Goal: Information Seeking & Learning: Learn about a topic

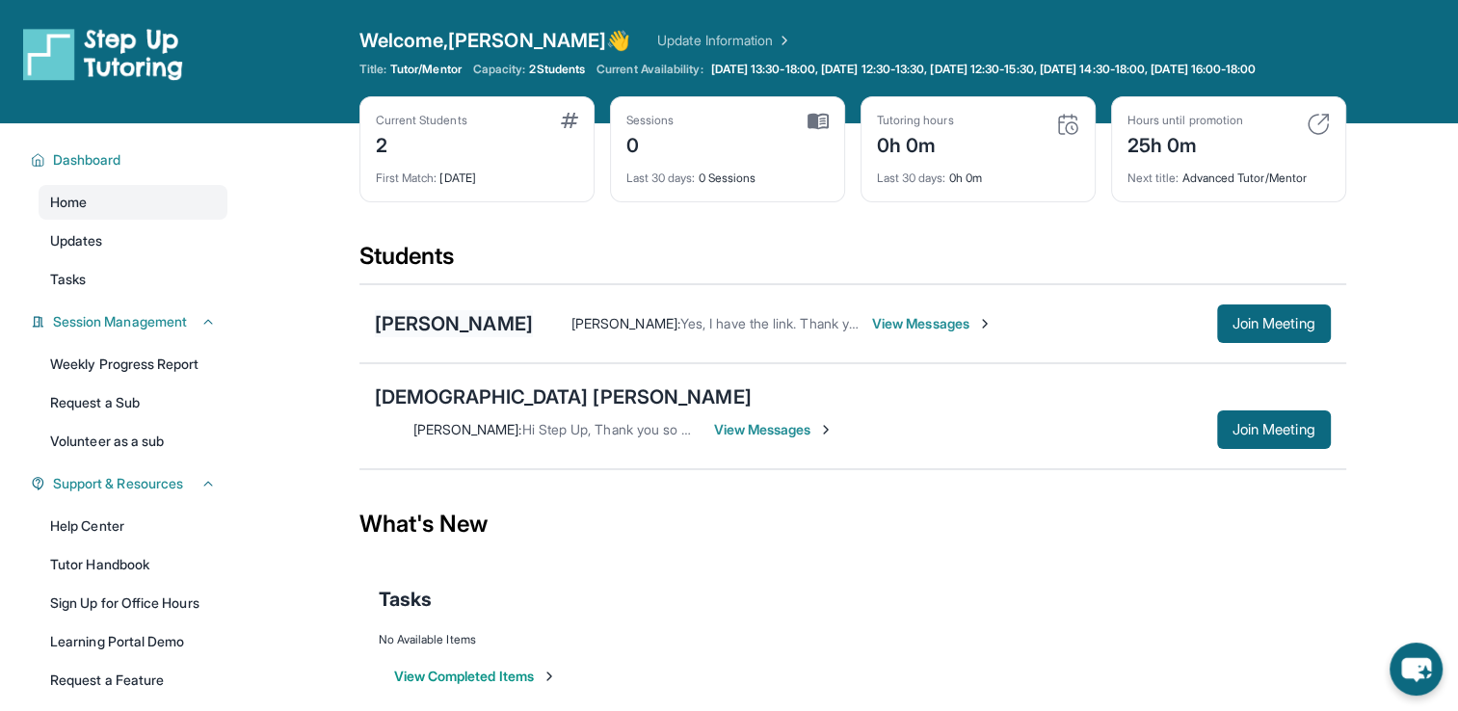
click at [486, 337] on div "[PERSON_NAME]" at bounding box center [454, 323] width 158 height 27
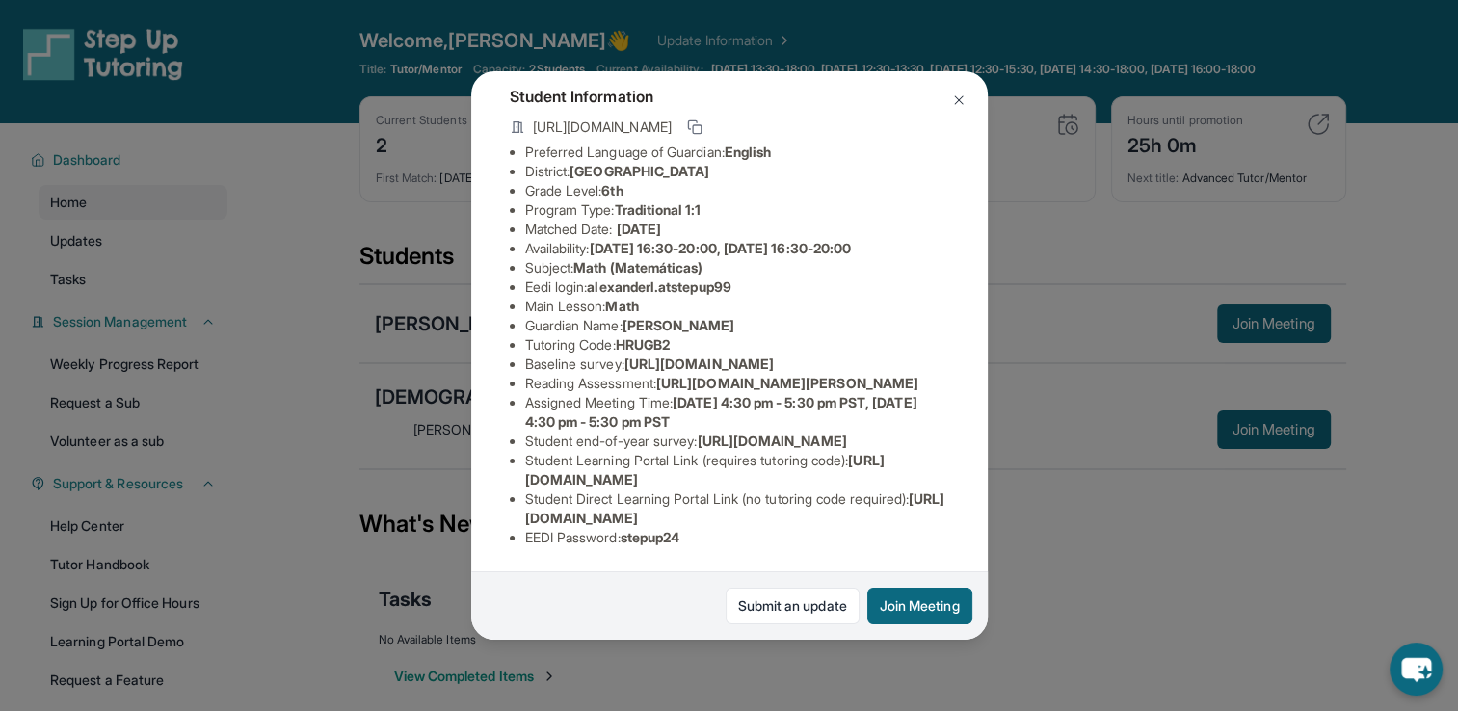
scroll to position [96, 0]
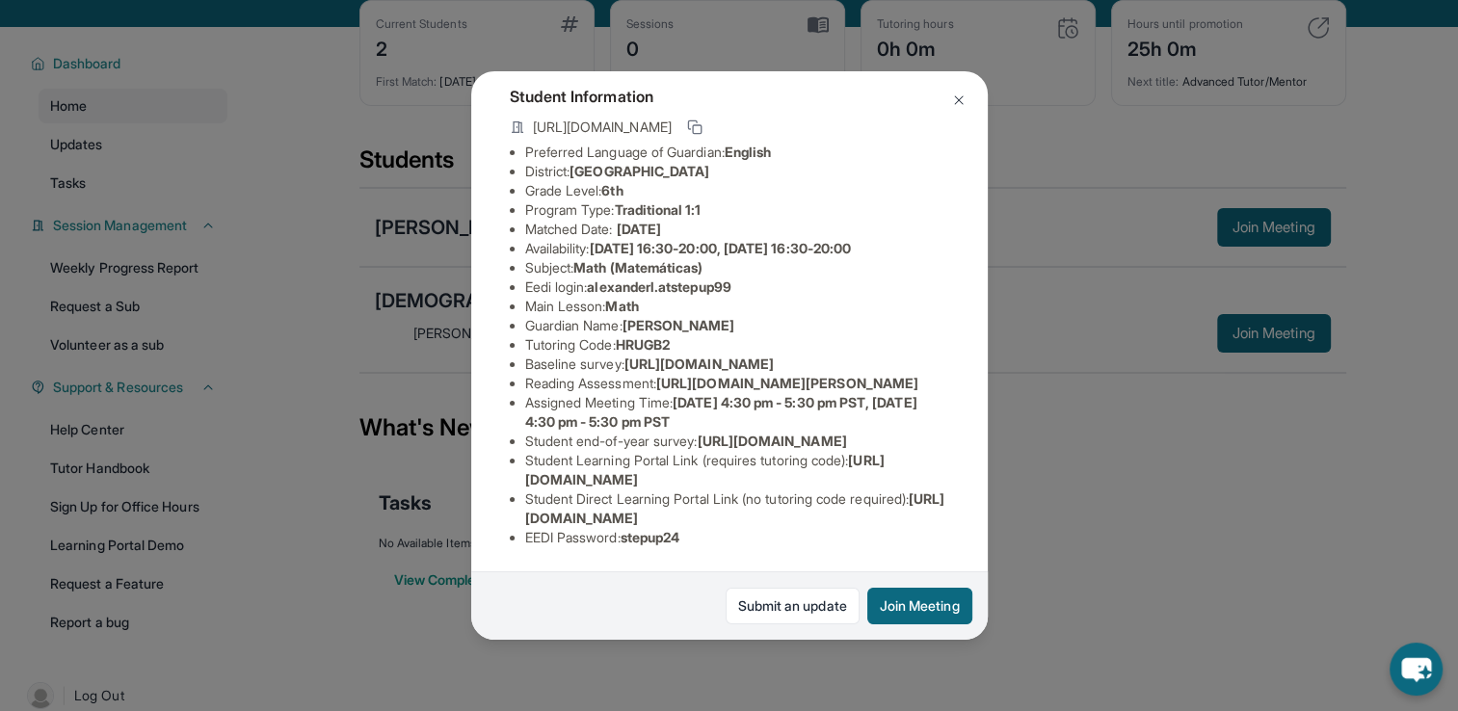
click at [987, 112] on div "[PERSON_NAME] Guardian: [PERSON_NAME] Student Information [URL][DOMAIN_NAME] Pr…" at bounding box center [729, 355] width 1458 height 711
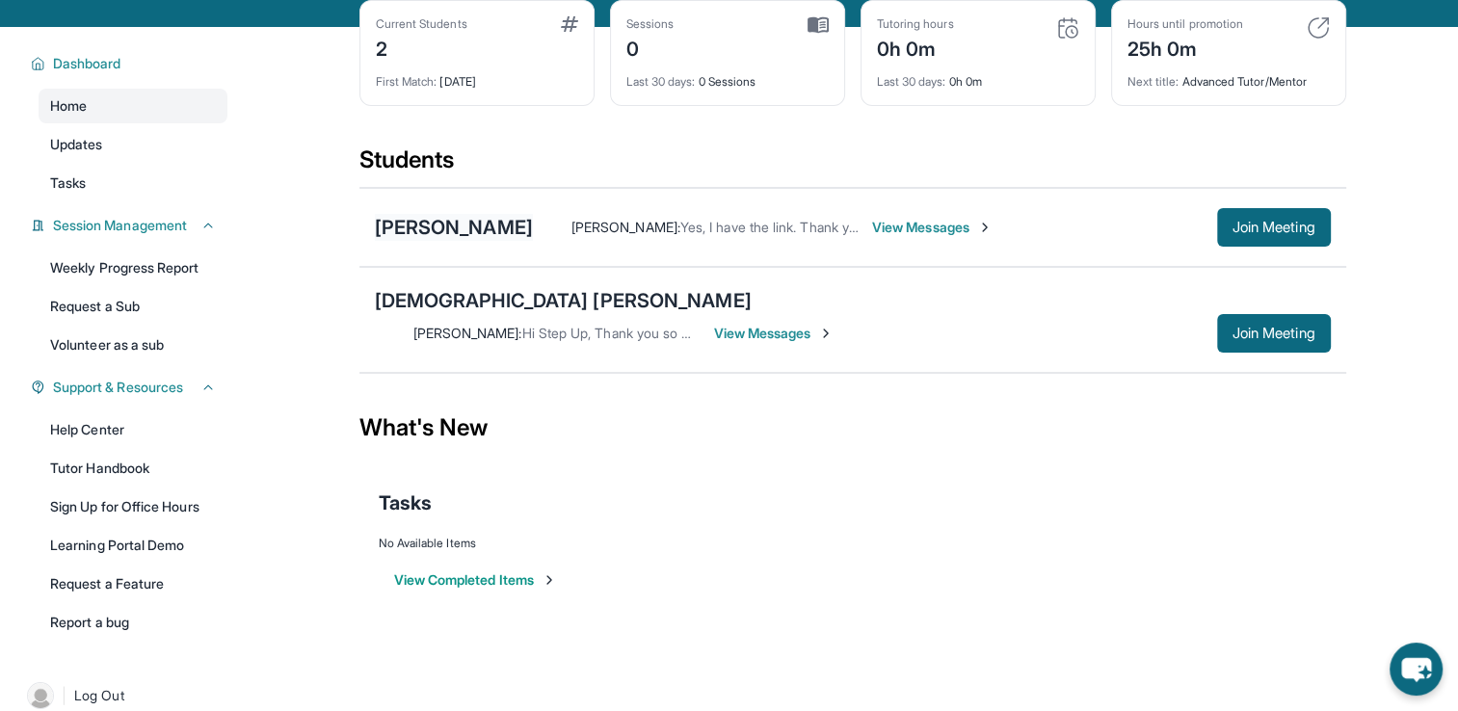
click at [486, 241] on div "[PERSON_NAME]" at bounding box center [454, 227] width 158 height 27
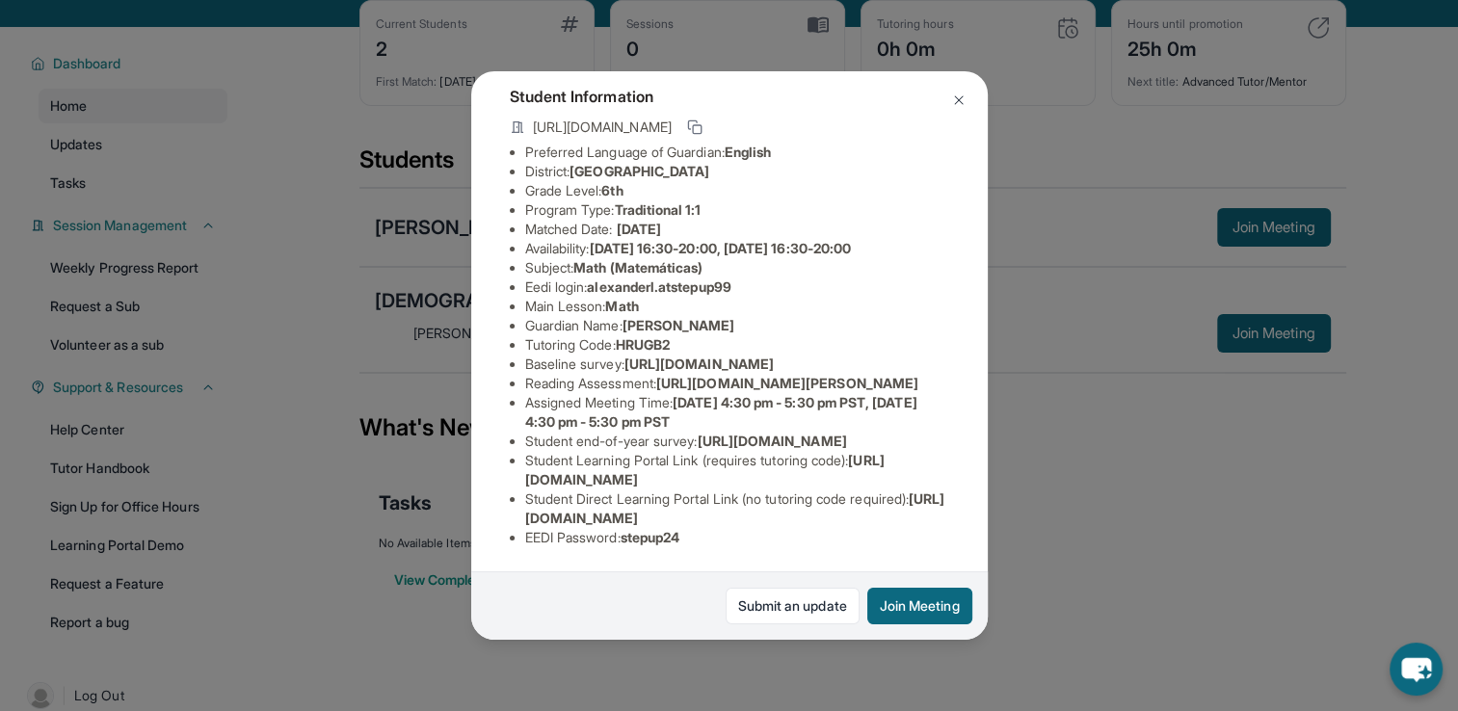
scroll to position [289, 0]
click at [1032, 418] on div "[PERSON_NAME] Guardian: [PERSON_NAME] Student Information [URL][DOMAIN_NAME] Pr…" at bounding box center [729, 355] width 1458 height 711
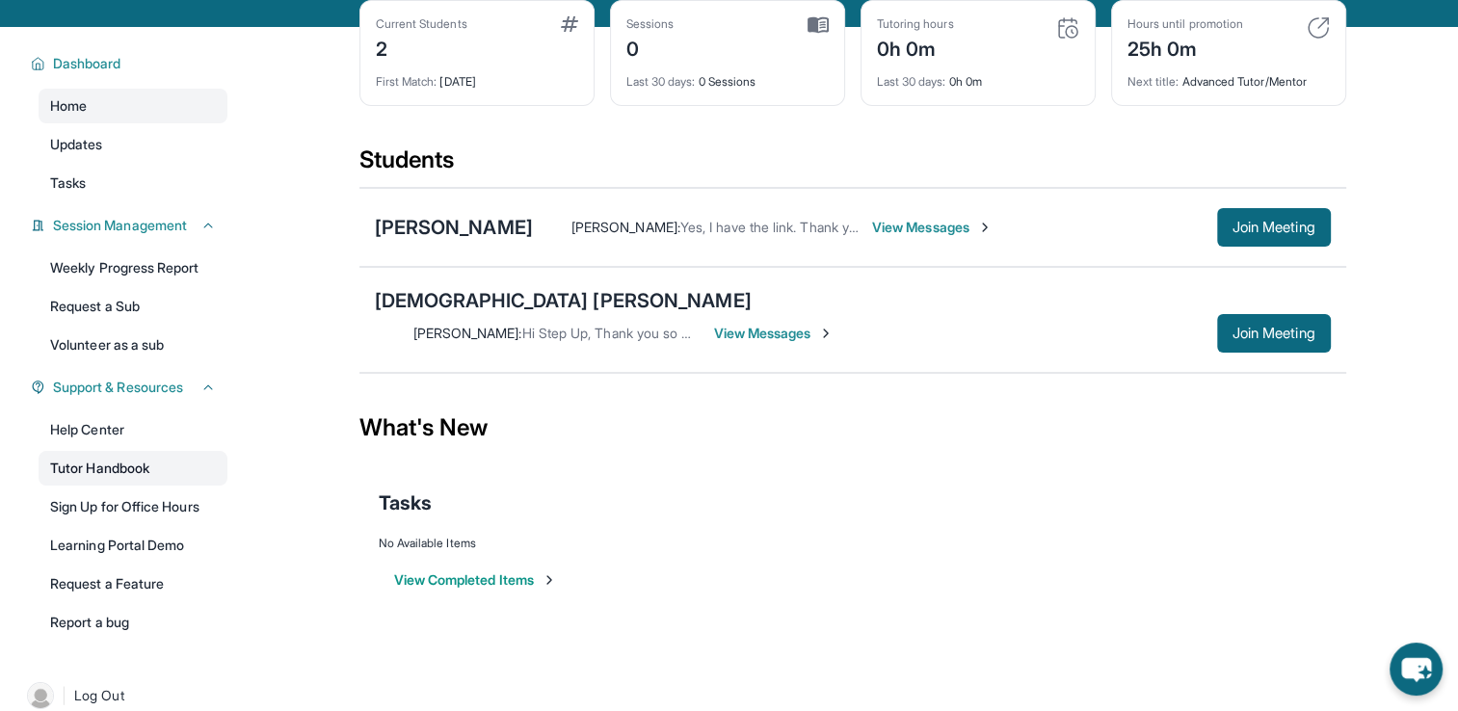
click at [151, 476] on link "Tutor Handbook" at bounding box center [133, 468] width 189 height 35
click at [498, 241] on div "[PERSON_NAME]" at bounding box center [454, 227] width 158 height 27
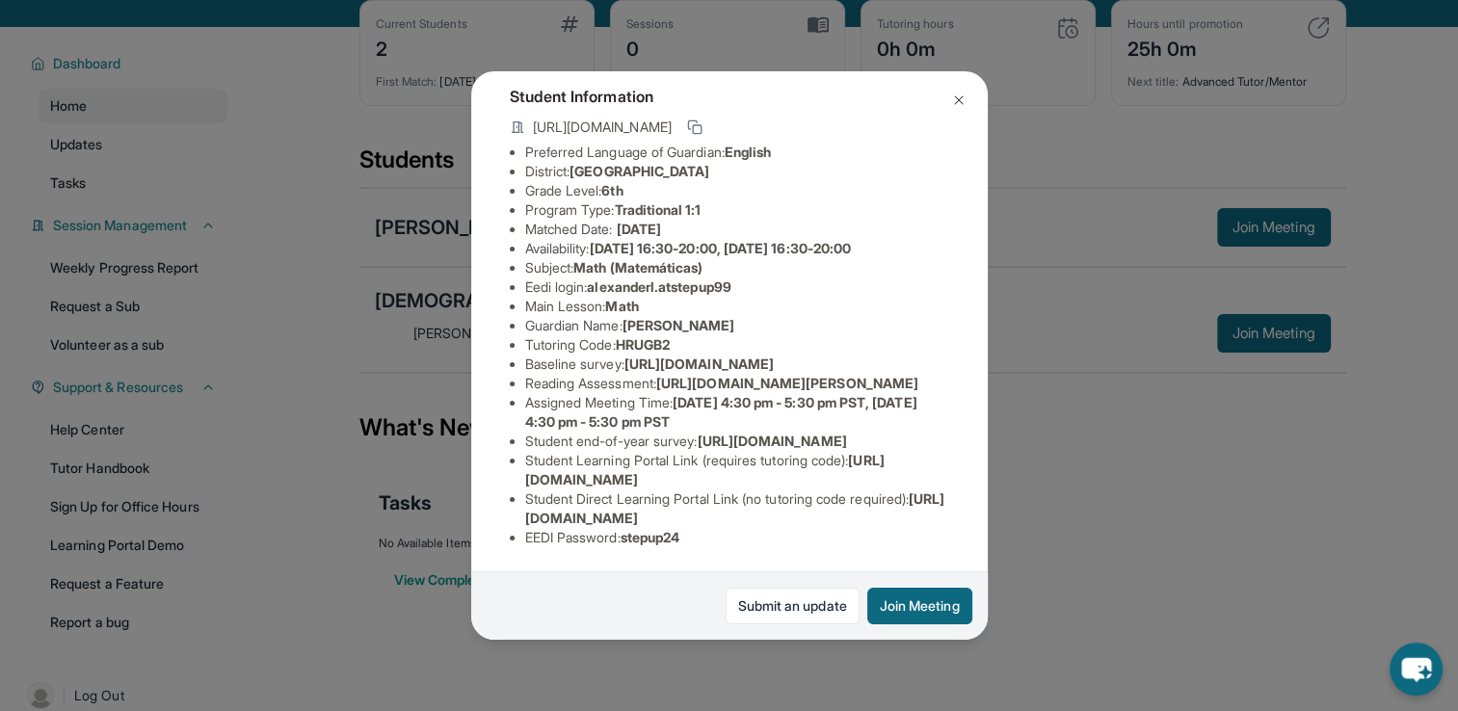
scroll to position [308, 0]
click at [944, 617] on button "Join Meeting" at bounding box center [919, 606] width 105 height 37
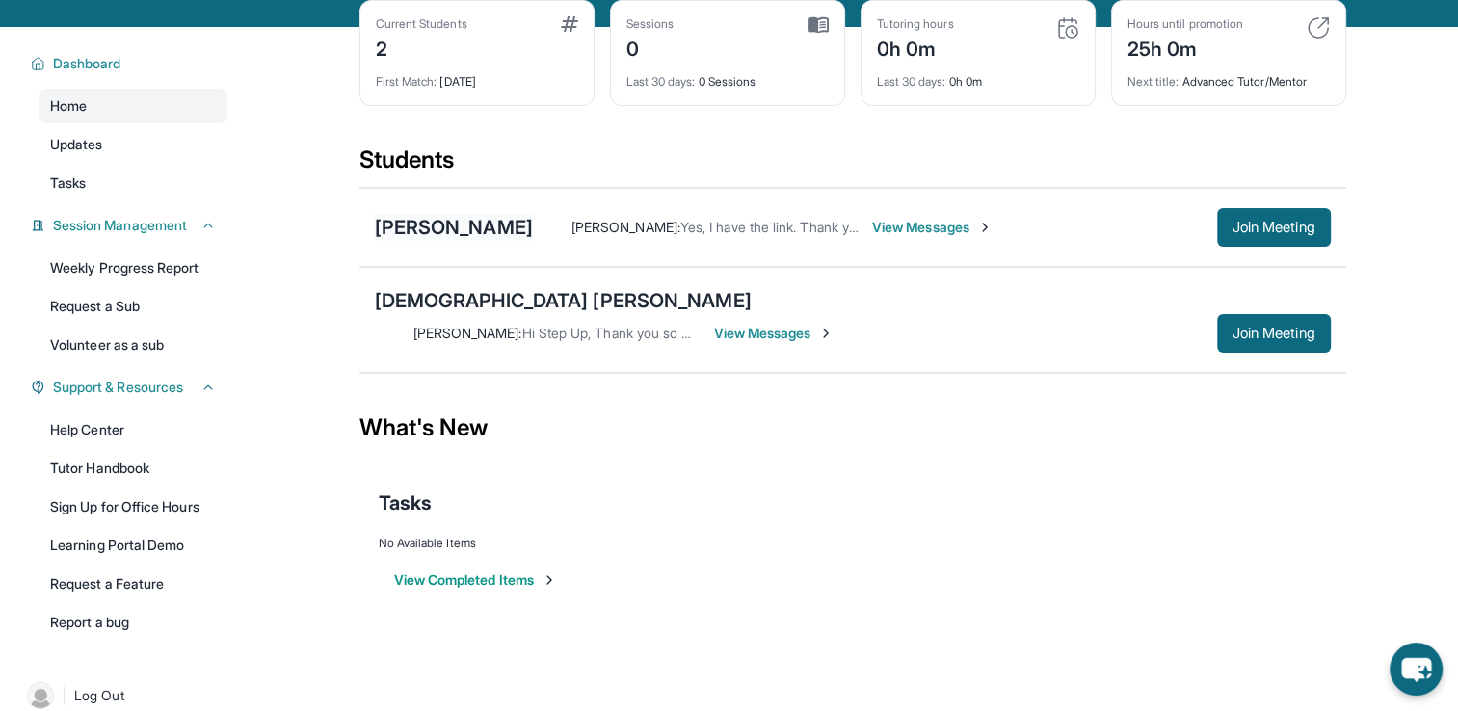
click at [497, 241] on div "[PERSON_NAME]" at bounding box center [454, 227] width 158 height 27
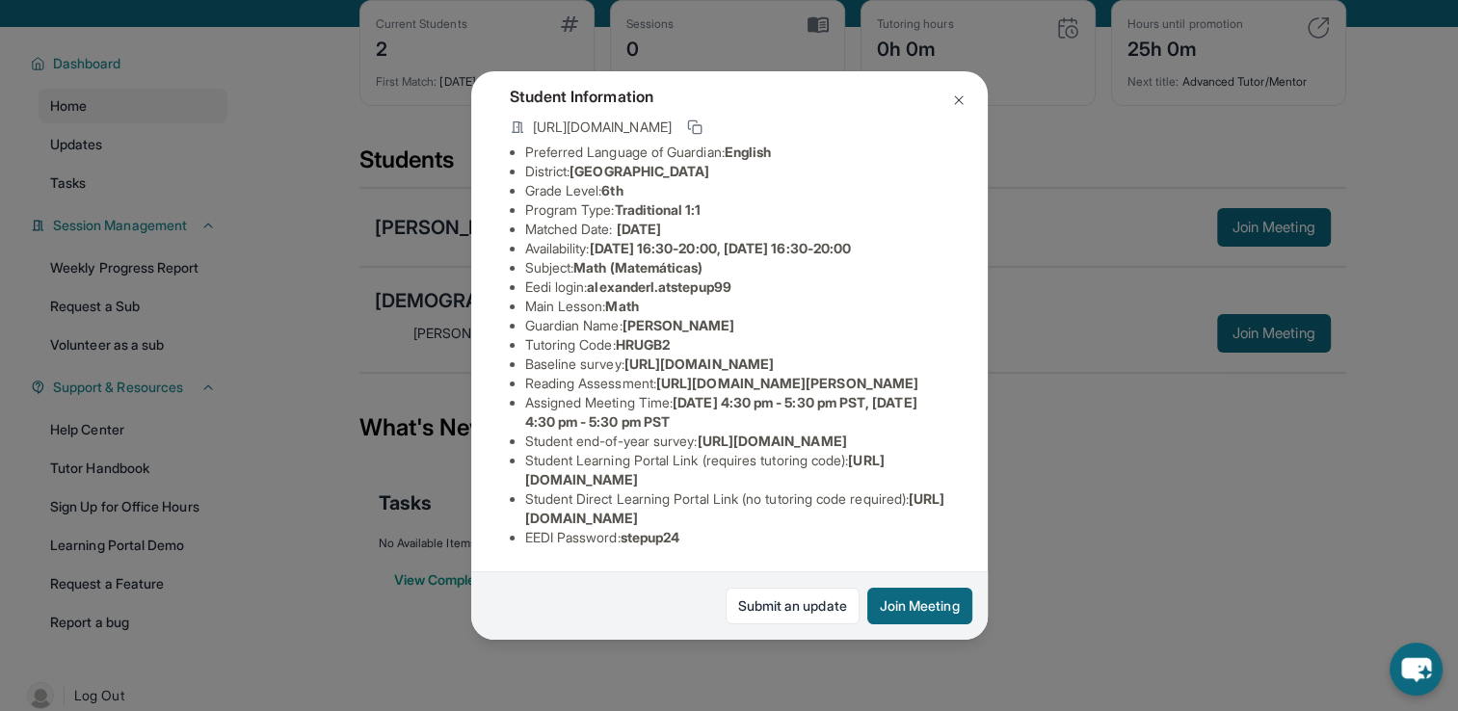
scroll to position [0, 0]
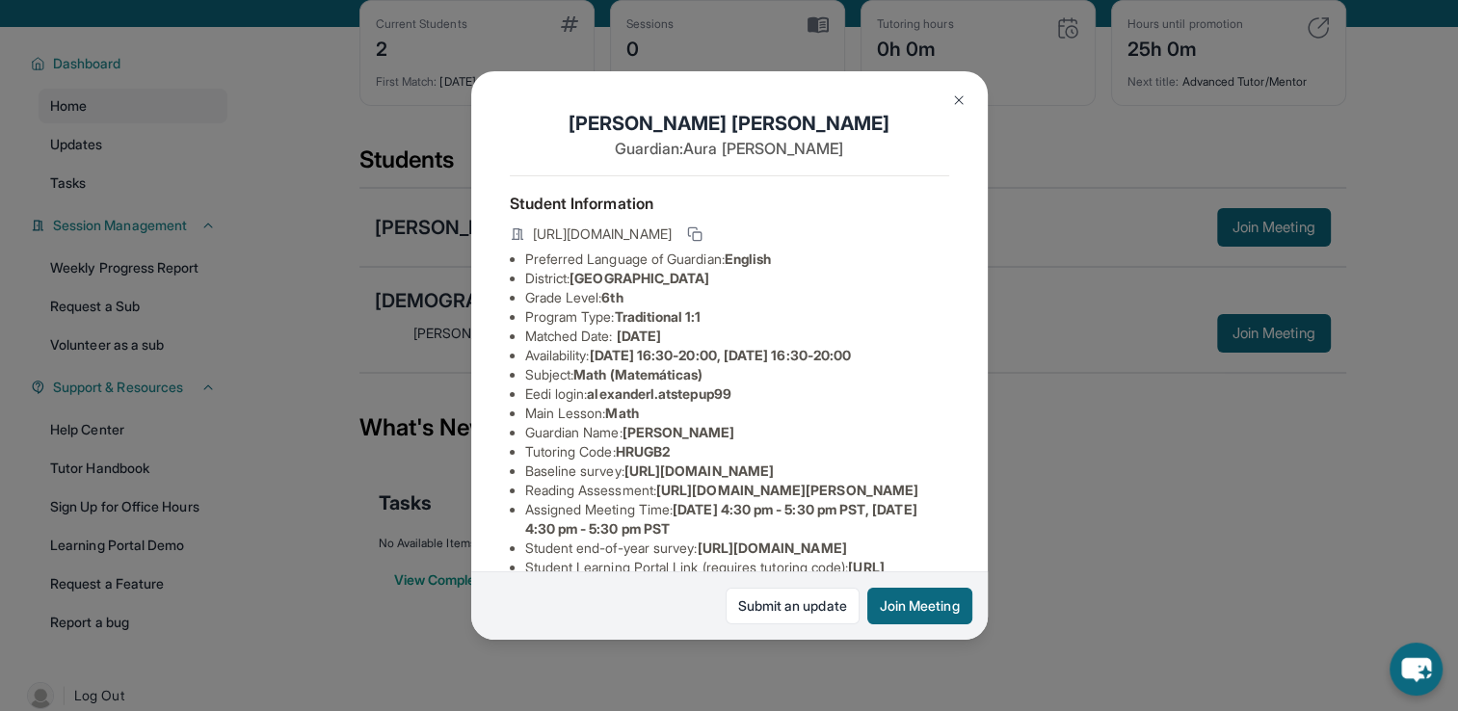
click at [951, 102] on img at bounding box center [958, 100] width 15 height 15
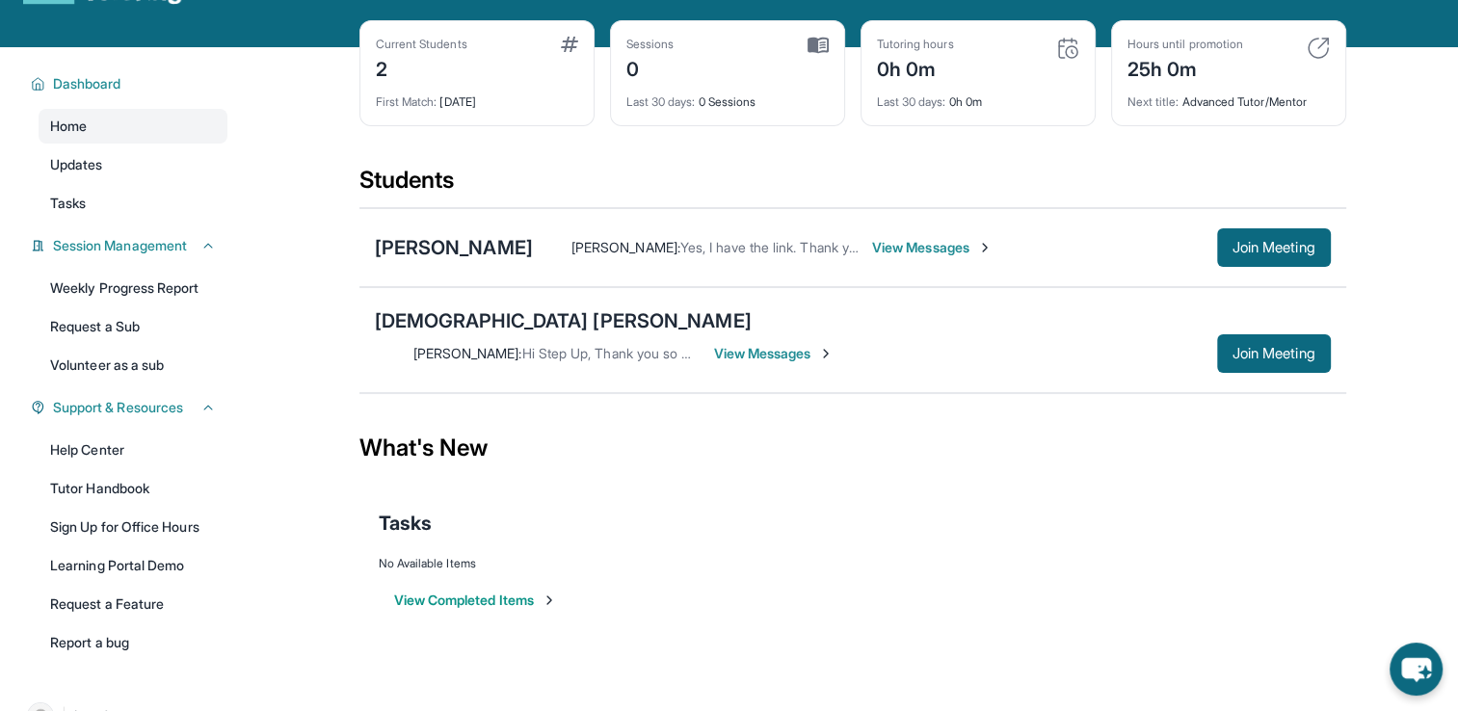
scroll to position [42, 0]
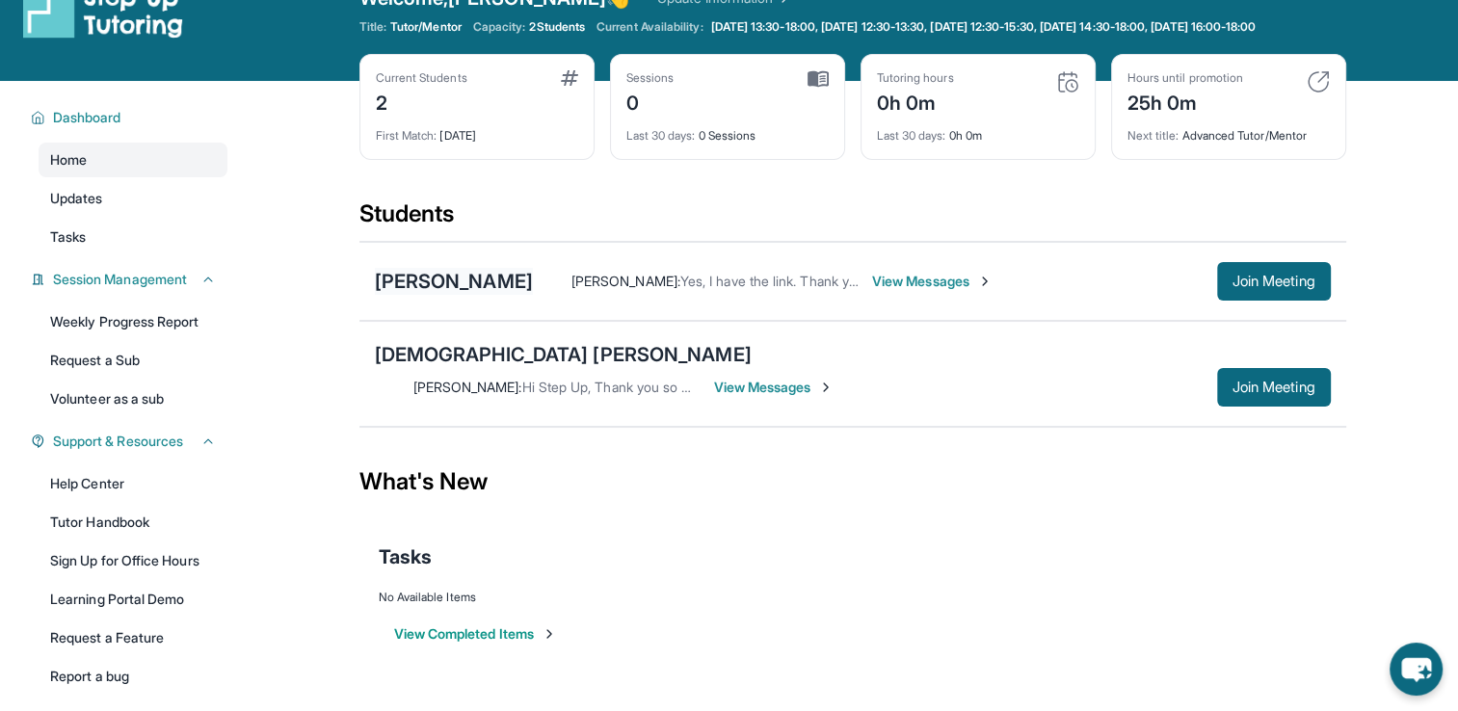
click at [495, 295] on div "[PERSON_NAME]" at bounding box center [454, 281] width 158 height 27
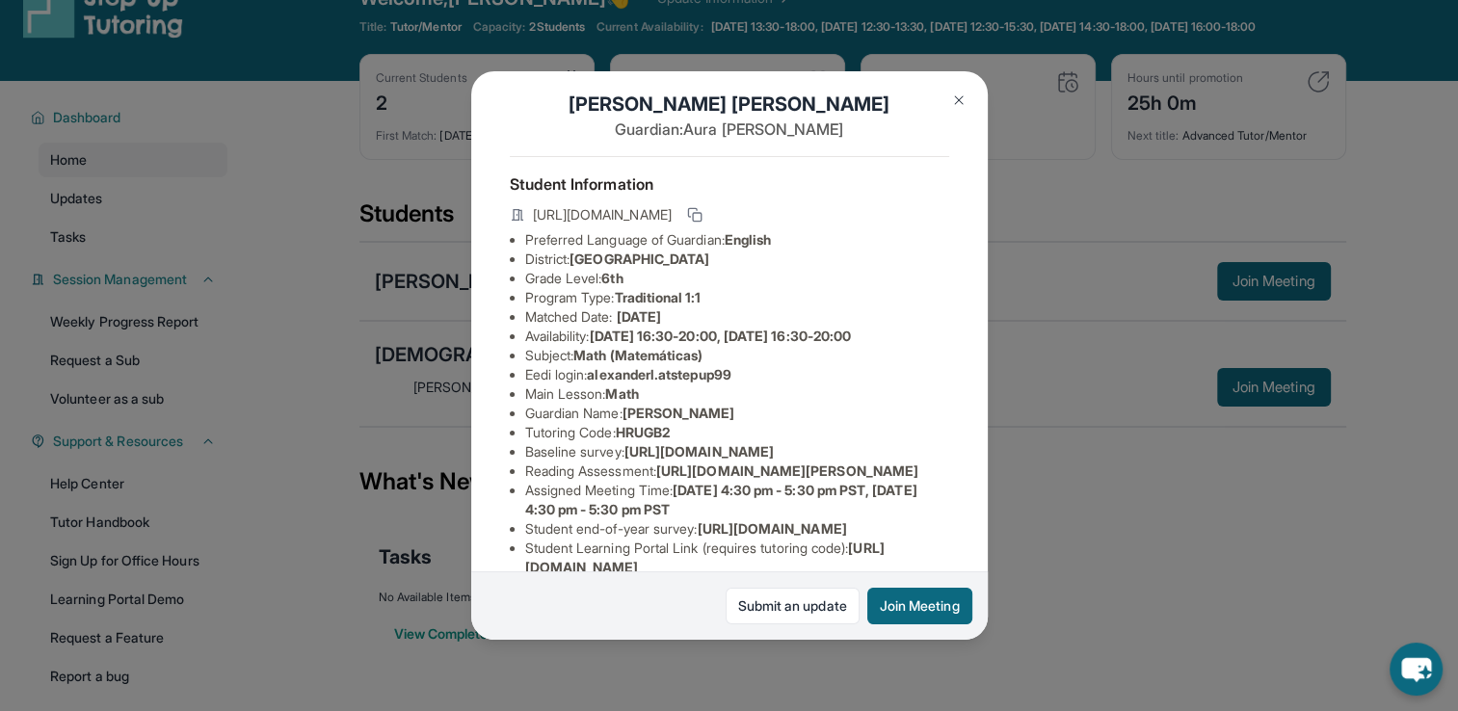
scroll to position [0, 0]
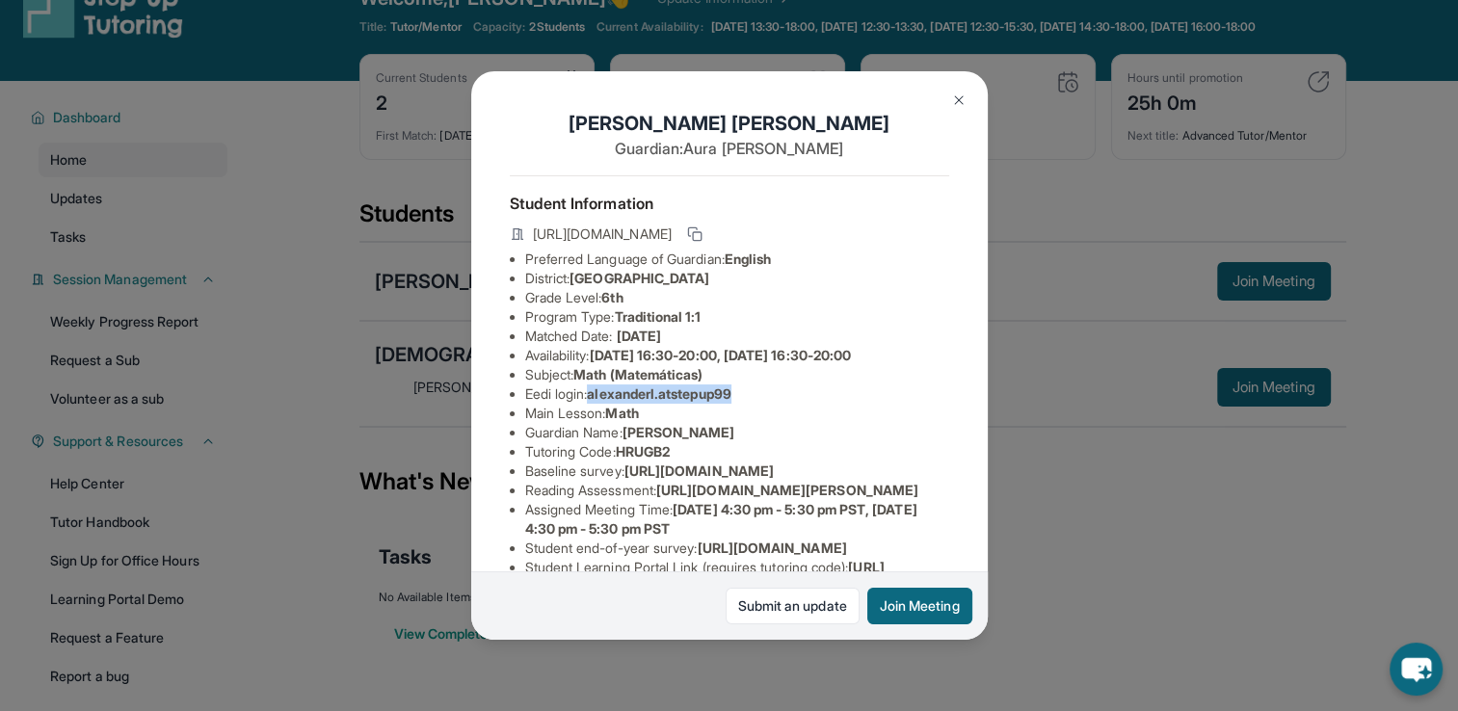
drag, startPoint x: 752, startPoint y: 407, endPoint x: 597, endPoint y: 414, distance: 154.4
click at [597, 404] on li "Eedi login : [PERSON_NAME].atstepup99" at bounding box center [737, 394] width 424 height 19
drag, startPoint x: 597, startPoint y: 414, endPoint x: 736, endPoint y: 461, distance: 146.3
click at [736, 461] on li "Tutoring Code : HRUGB2" at bounding box center [737, 451] width 424 height 19
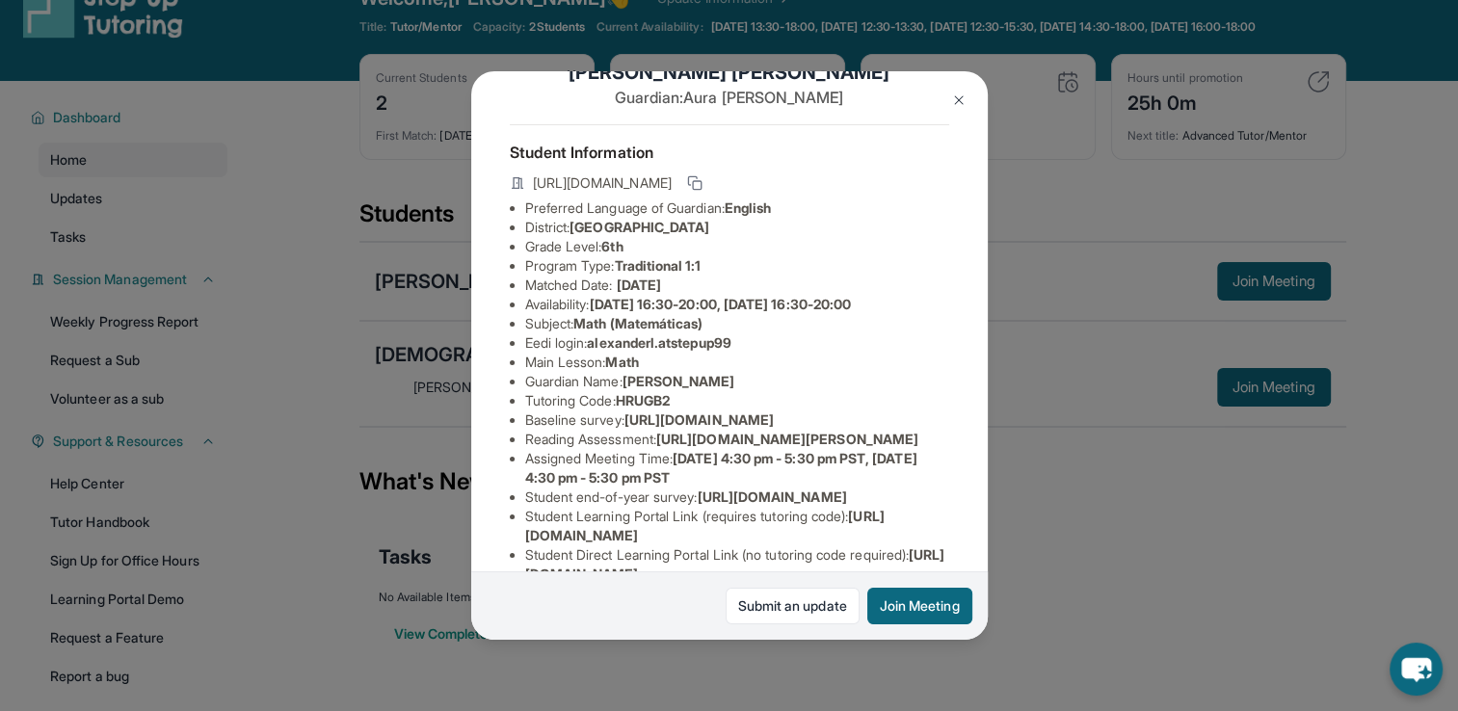
scroll to position [96, 0]
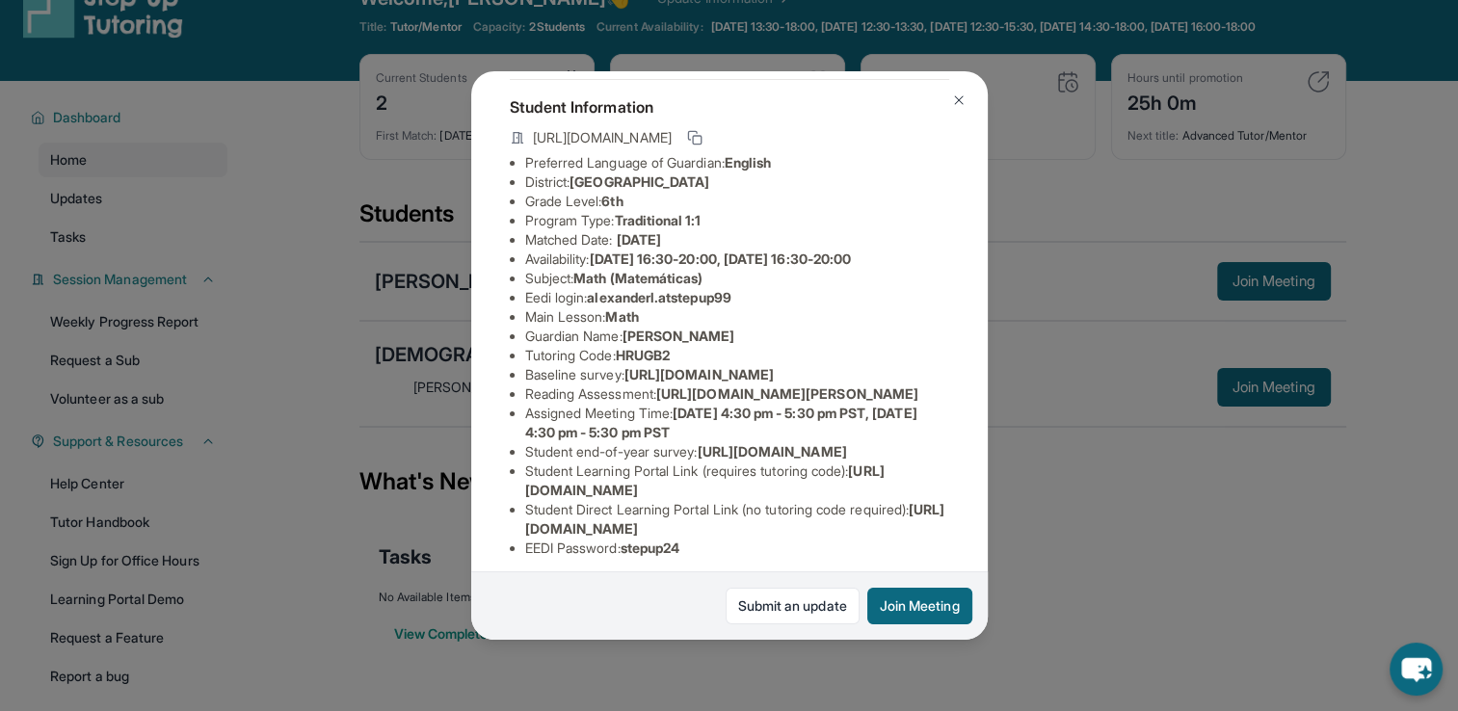
click at [730, 305] on span "alexanderl.atstepup99" at bounding box center [659, 297] width 144 height 16
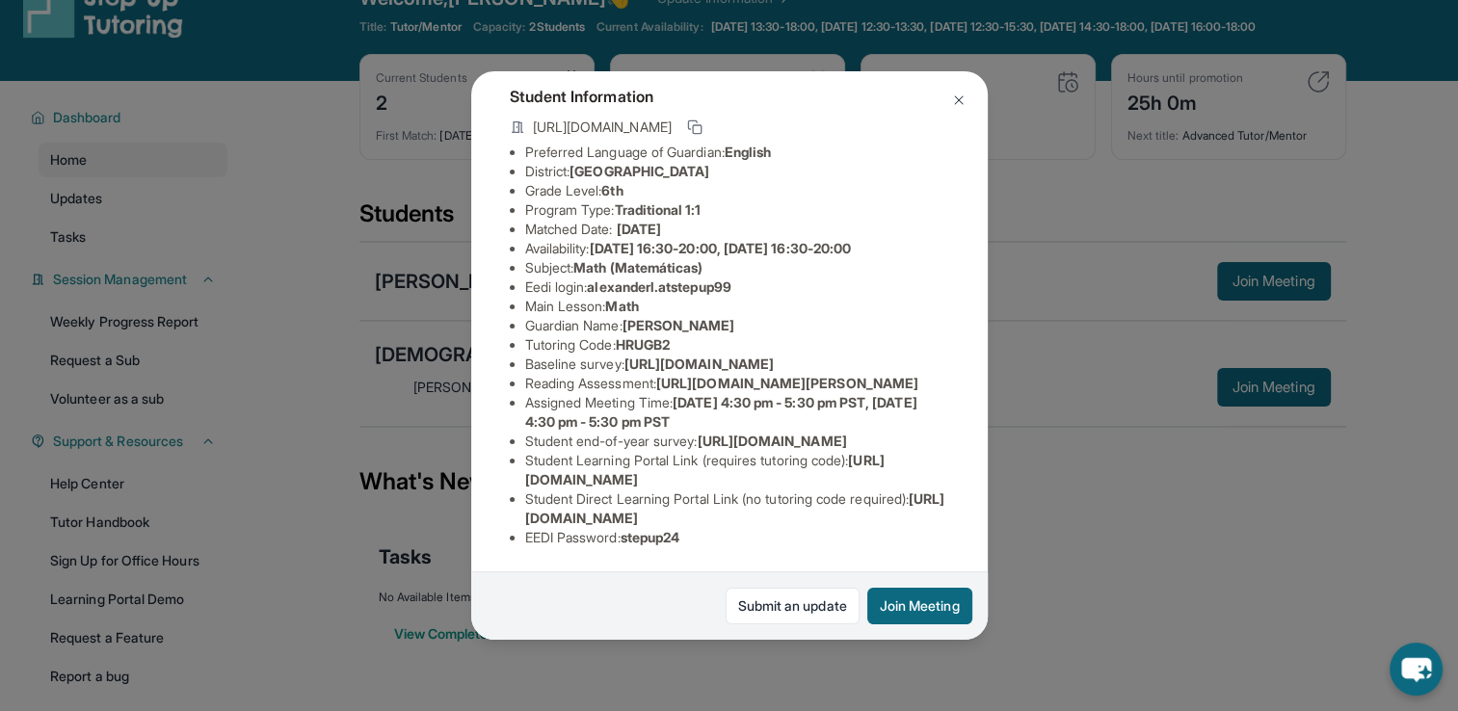
scroll to position [308, 702]
drag, startPoint x: 525, startPoint y: 197, endPoint x: 835, endPoint y: 236, distance: 311.9
click at [835, 236] on div "[PERSON_NAME] Guardian: [PERSON_NAME] Student Information [URL][DOMAIN_NAME] Pr…" at bounding box center [729, 355] width 517 height 569
copy span "[URL][DOMAIN_NAME]"
click at [952, 102] on img at bounding box center [958, 100] width 15 height 15
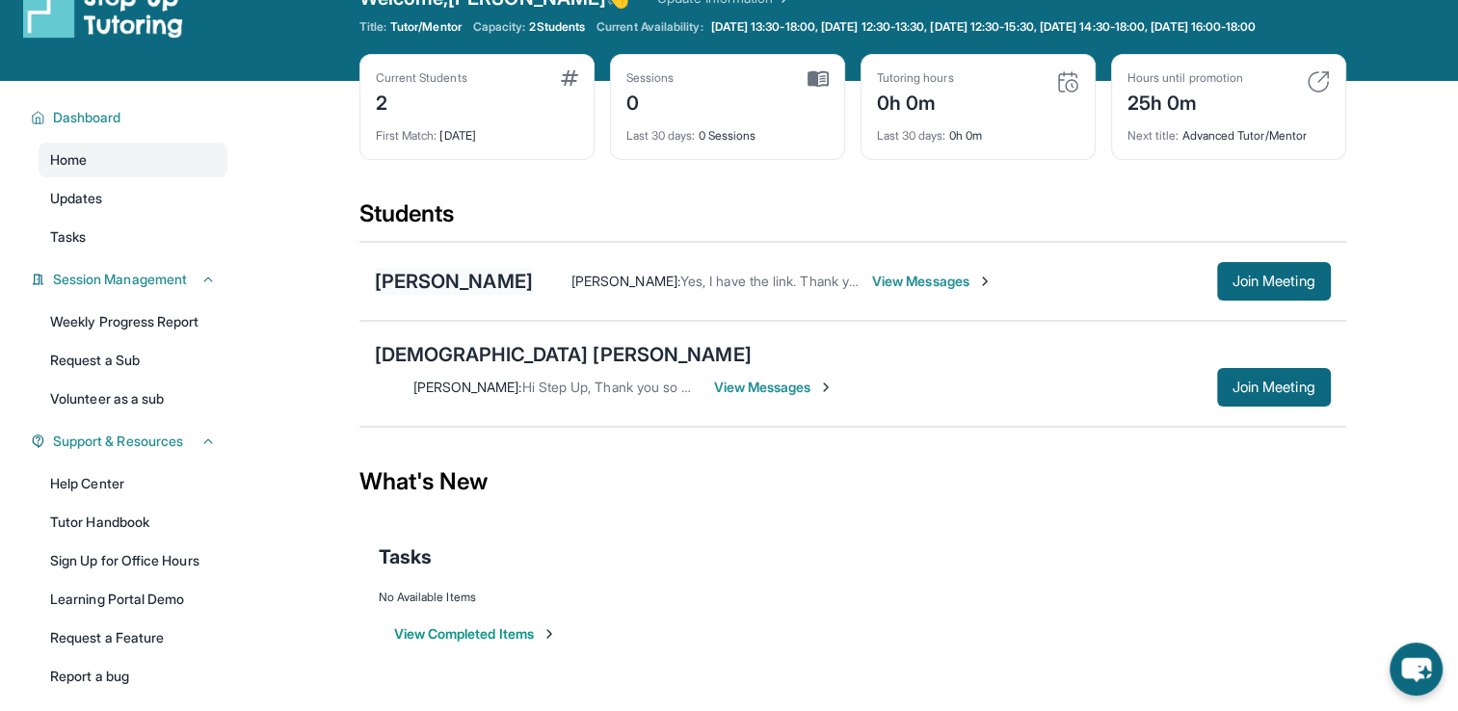
click at [463, 295] on div "[PERSON_NAME]" at bounding box center [454, 281] width 158 height 27
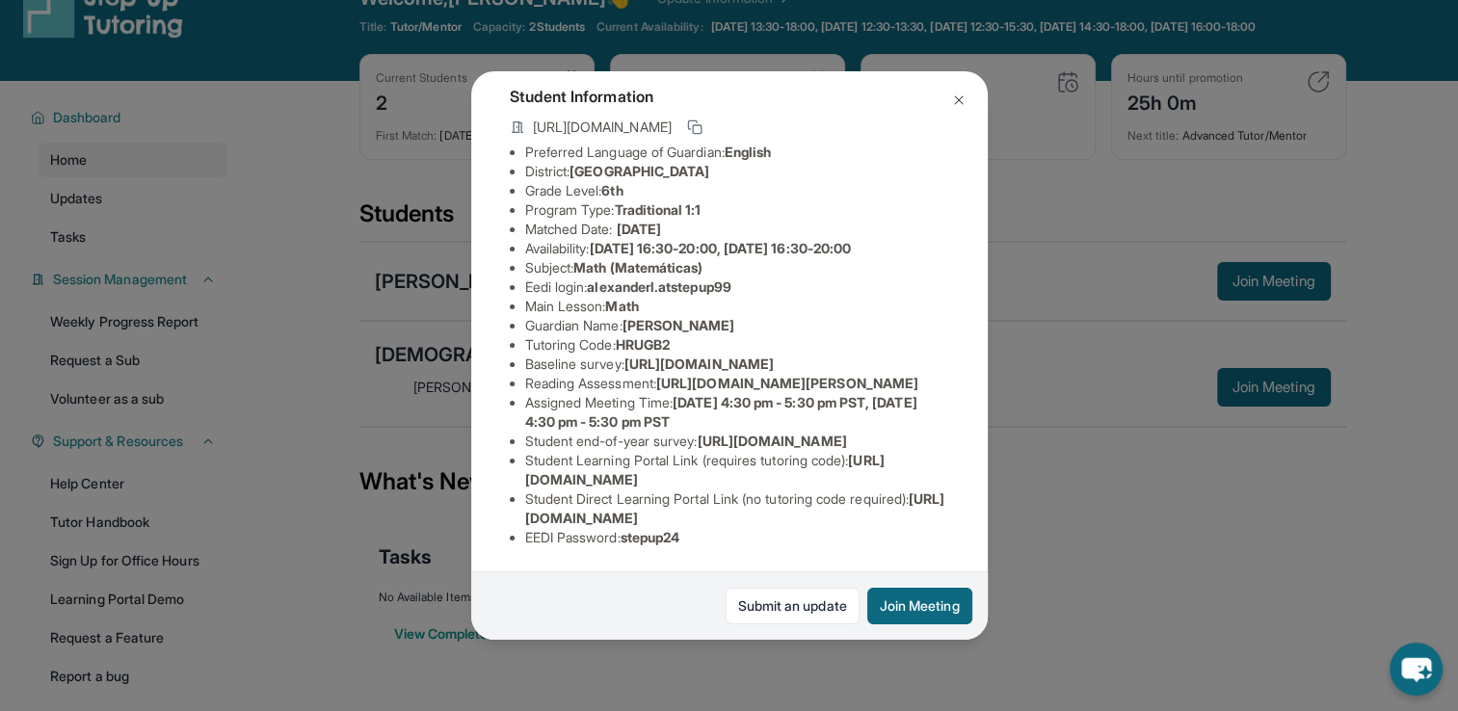
scroll to position [116, 0]
drag, startPoint x: 757, startPoint y: 290, endPoint x: 597, endPoint y: 299, distance: 160.2
click at [597, 297] on li "Eedi login : [PERSON_NAME].atstepup99" at bounding box center [737, 287] width 424 height 19
copy span "alexanderl.atstepup99"
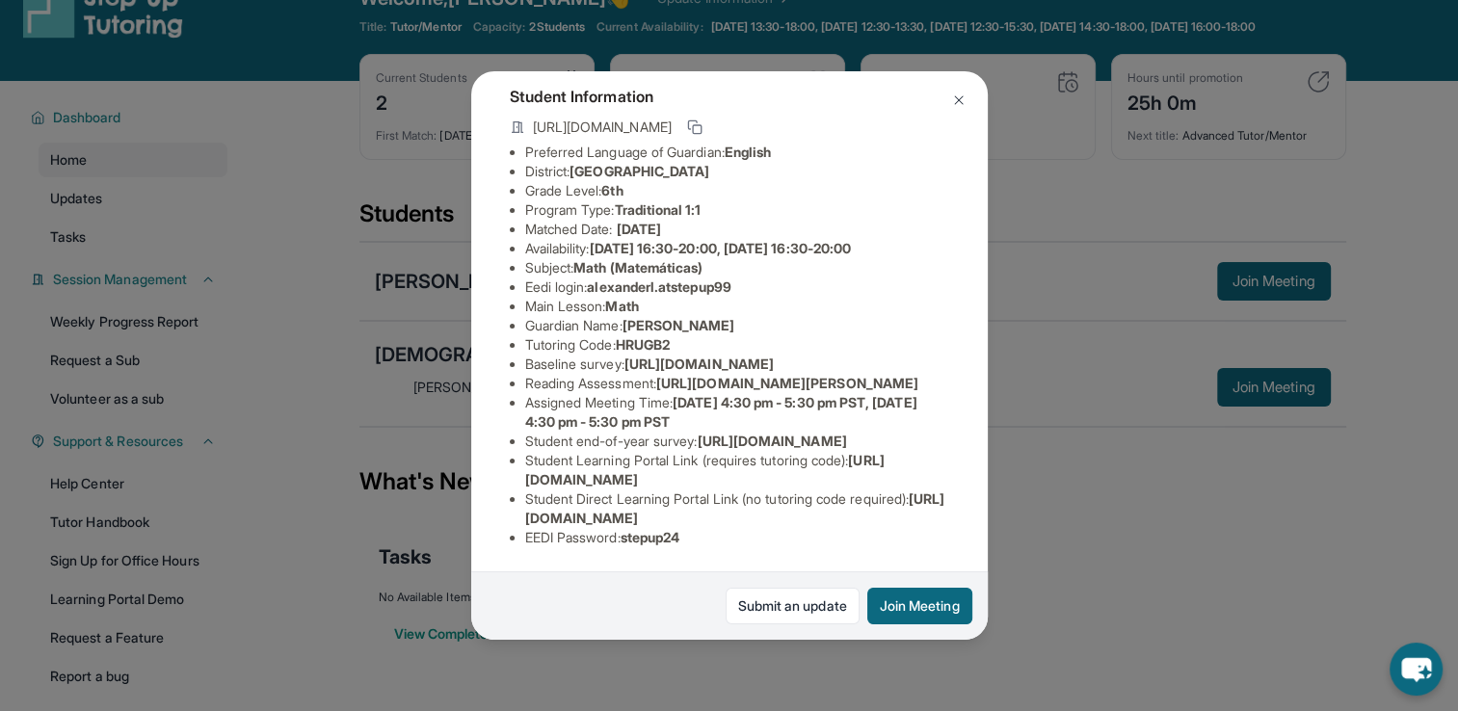
click at [703, 528] on li "EEDI Password : stepup24" at bounding box center [737, 537] width 424 height 19
drag, startPoint x: 697, startPoint y: 528, endPoint x: 630, endPoint y: 534, distance: 66.7
click at [630, 534] on div "Student Information [URL][DOMAIN_NAME] Preferred Language of Guardian: English …" at bounding box center [729, 315] width 439 height 494
copy span "stepup24"
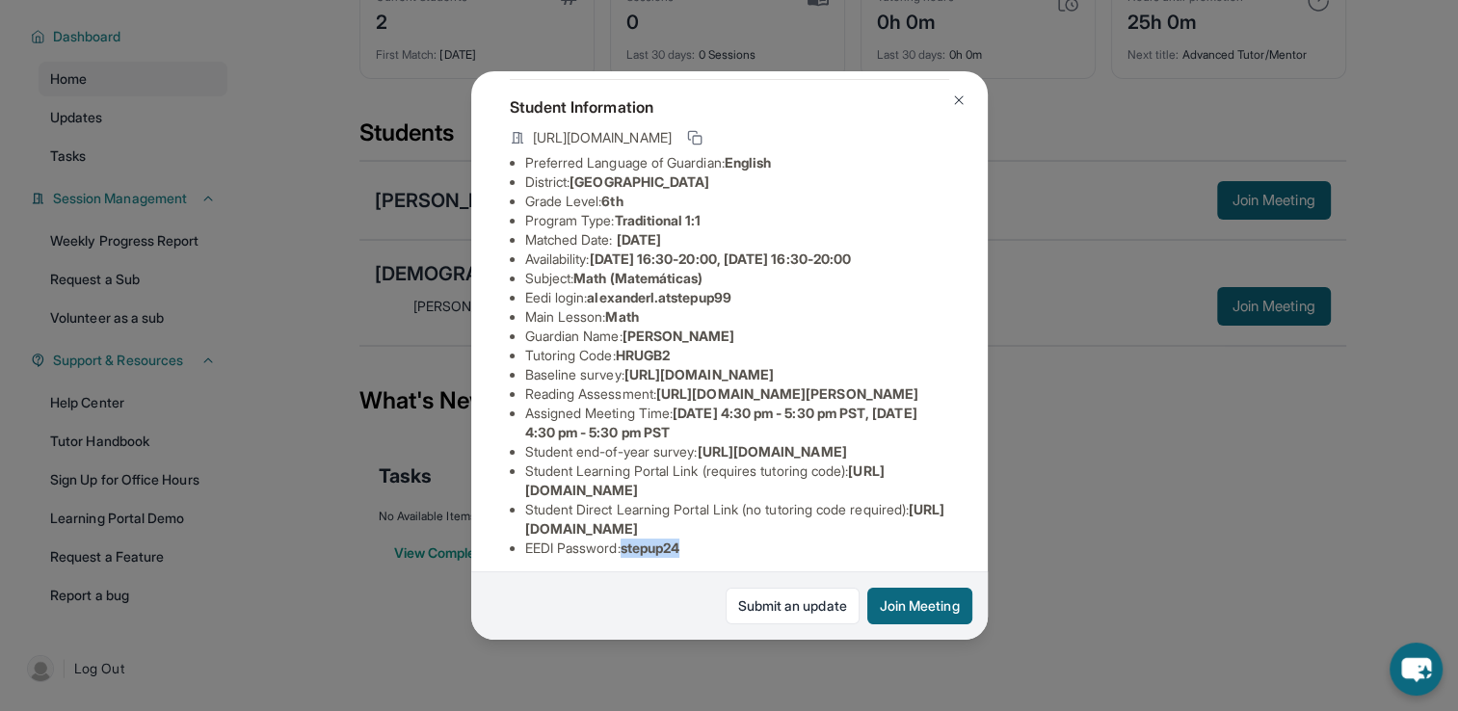
scroll to position [193, 0]
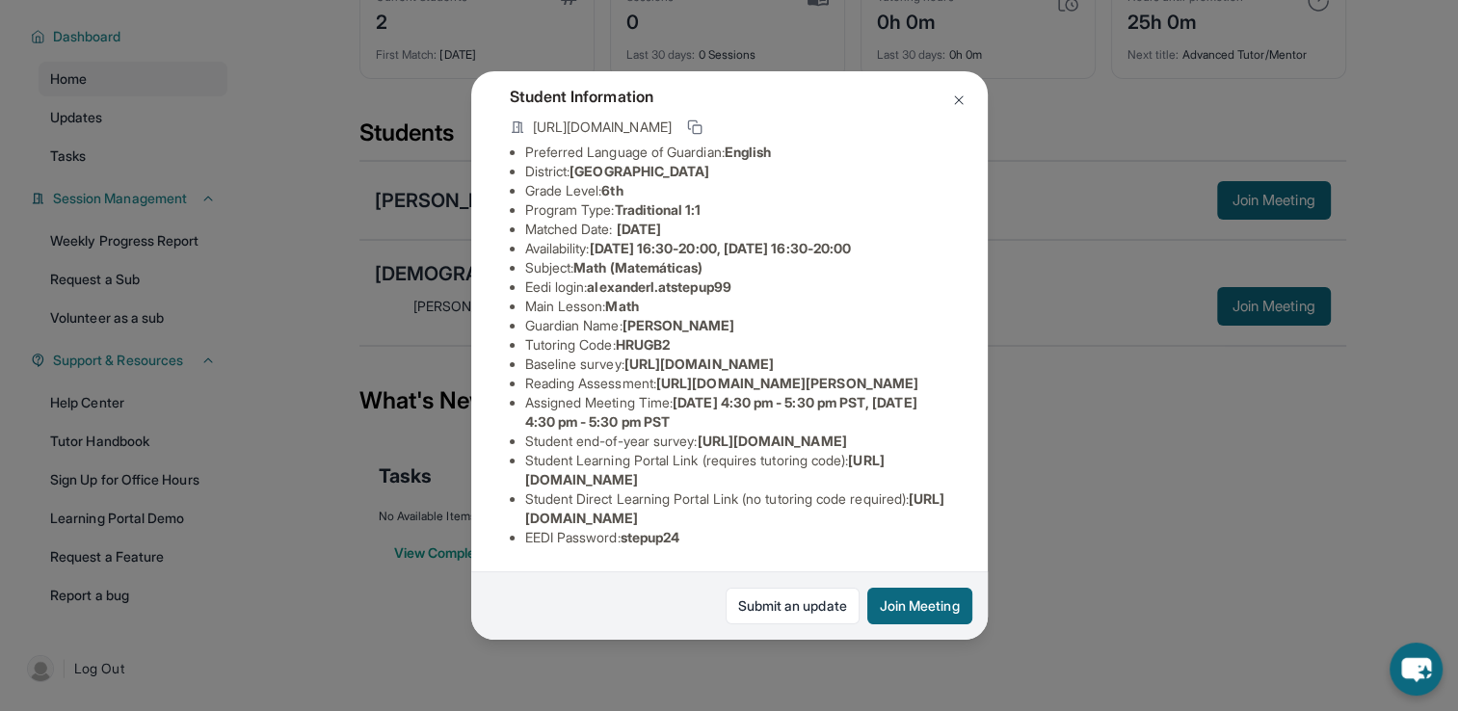
click at [776, 355] on li "Baseline survey : [URL][DOMAIN_NAME]" at bounding box center [737, 364] width 424 height 19
drag, startPoint x: 524, startPoint y: 313, endPoint x: 1040, endPoint y: 357, distance: 517.4
click at [1040, 357] on div "[PERSON_NAME] Guardian: [PERSON_NAME] Student Information [URL][DOMAIN_NAME] Pr…" at bounding box center [729, 355] width 1458 height 711
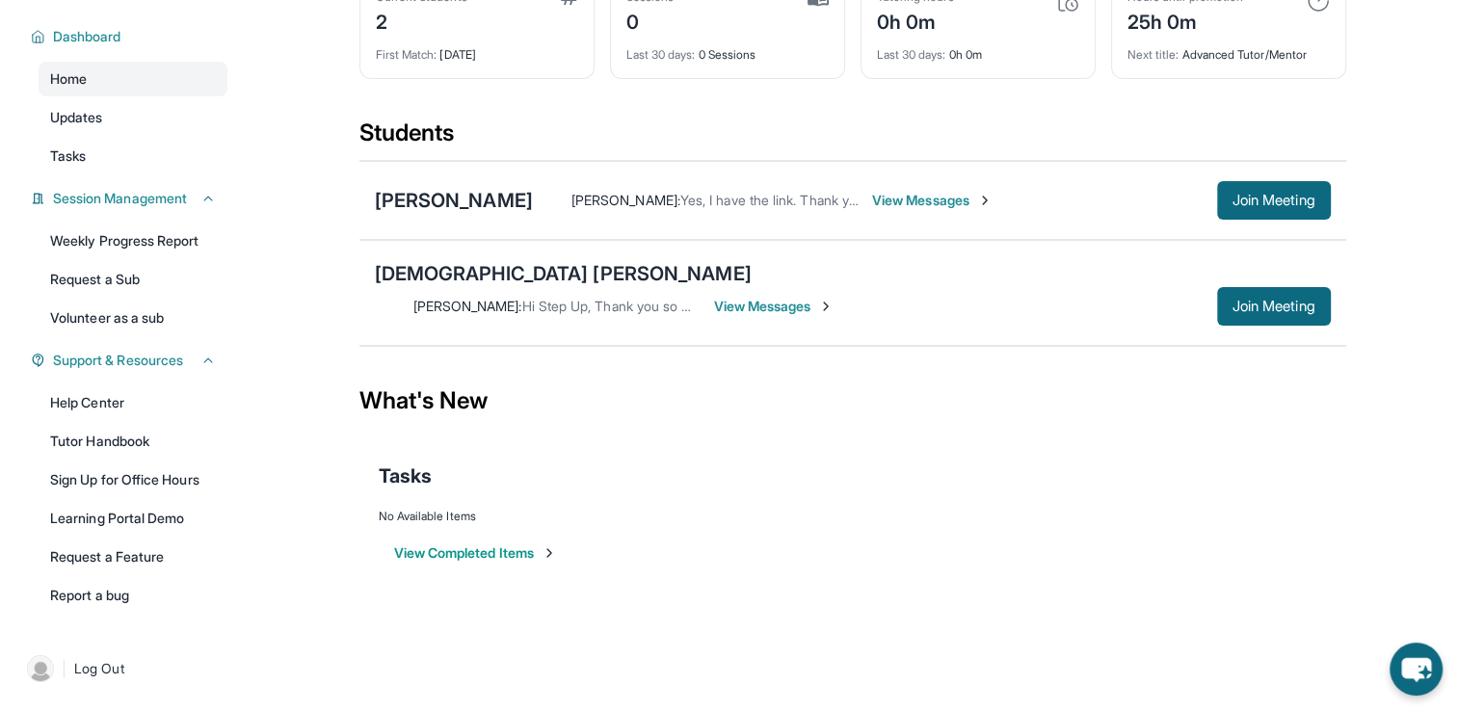
copy span "[URL][DOMAIN_NAME]"
click at [500, 212] on div "[PERSON_NAME]" at bounding box center [454, 200] width 158 height 27
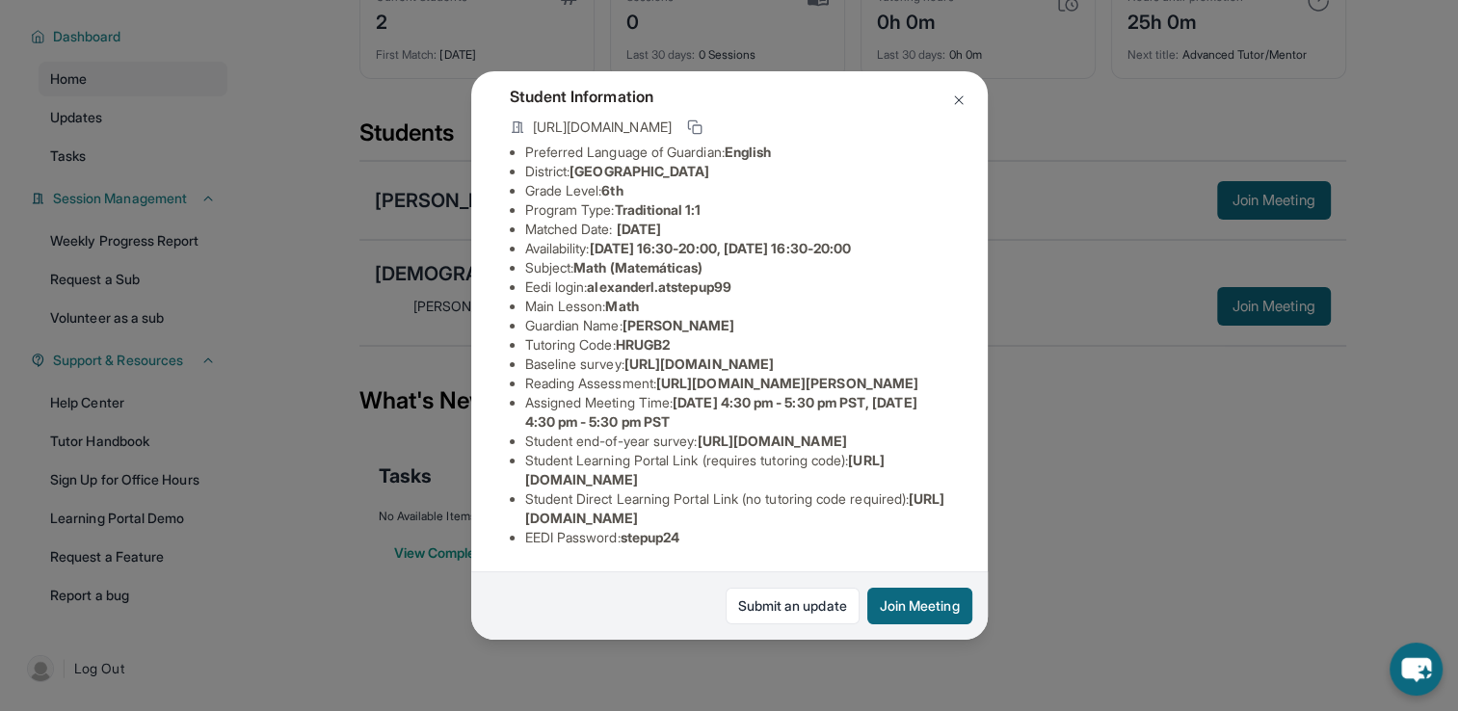
scroll to position [289, 702]
drag, startPoint x: 526, startPoint y: 215, endPoint x: 879, endPoint y: 256, distance: 355.1
click at [879, 256] on div "[PERSON_NAME] Guardian: [PERSON_NAME] Student Information [URL][DOMAIN_NAME] Pr…" at bounding box center [729, 355] width 517 height 569
copy span "[URL][DOMAIN_NAME]"
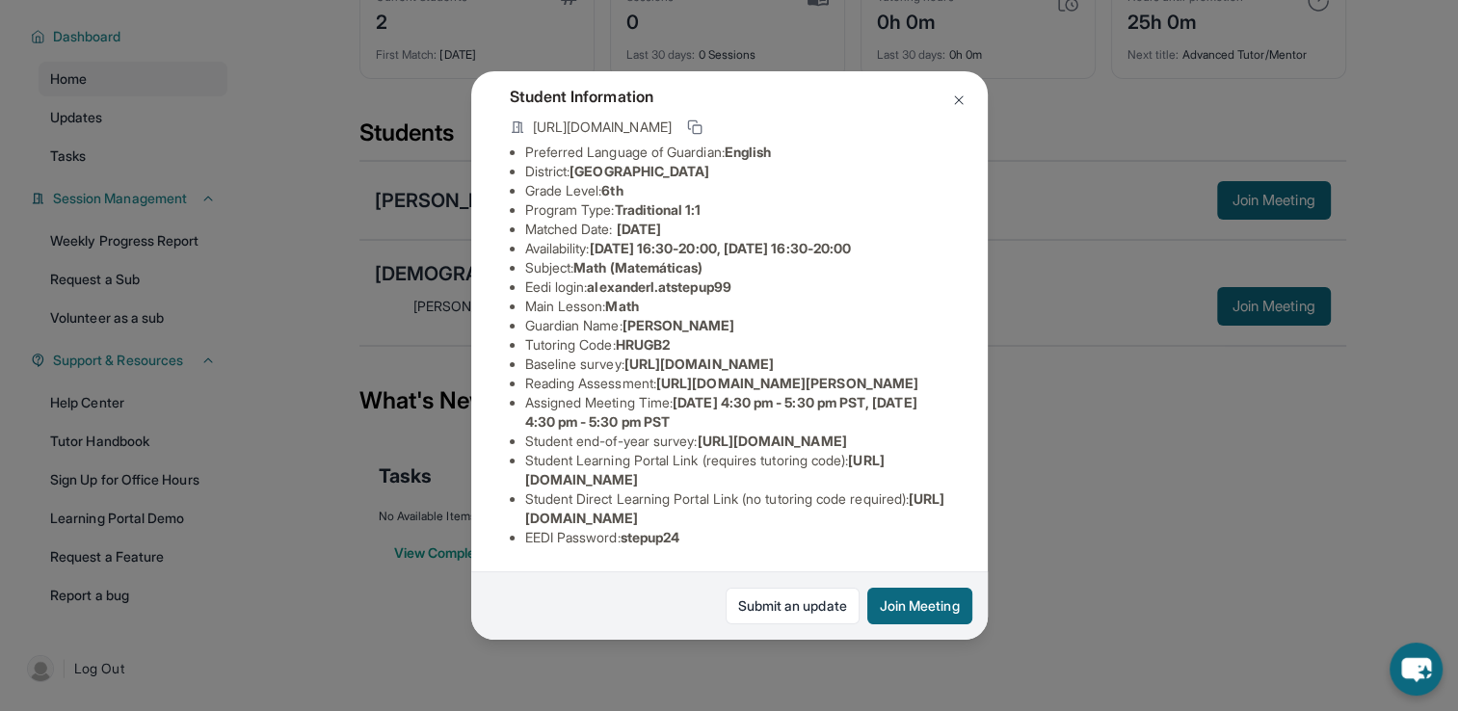
click at [955, 106] on img at bounding box center [958, 100] width 15 height 15
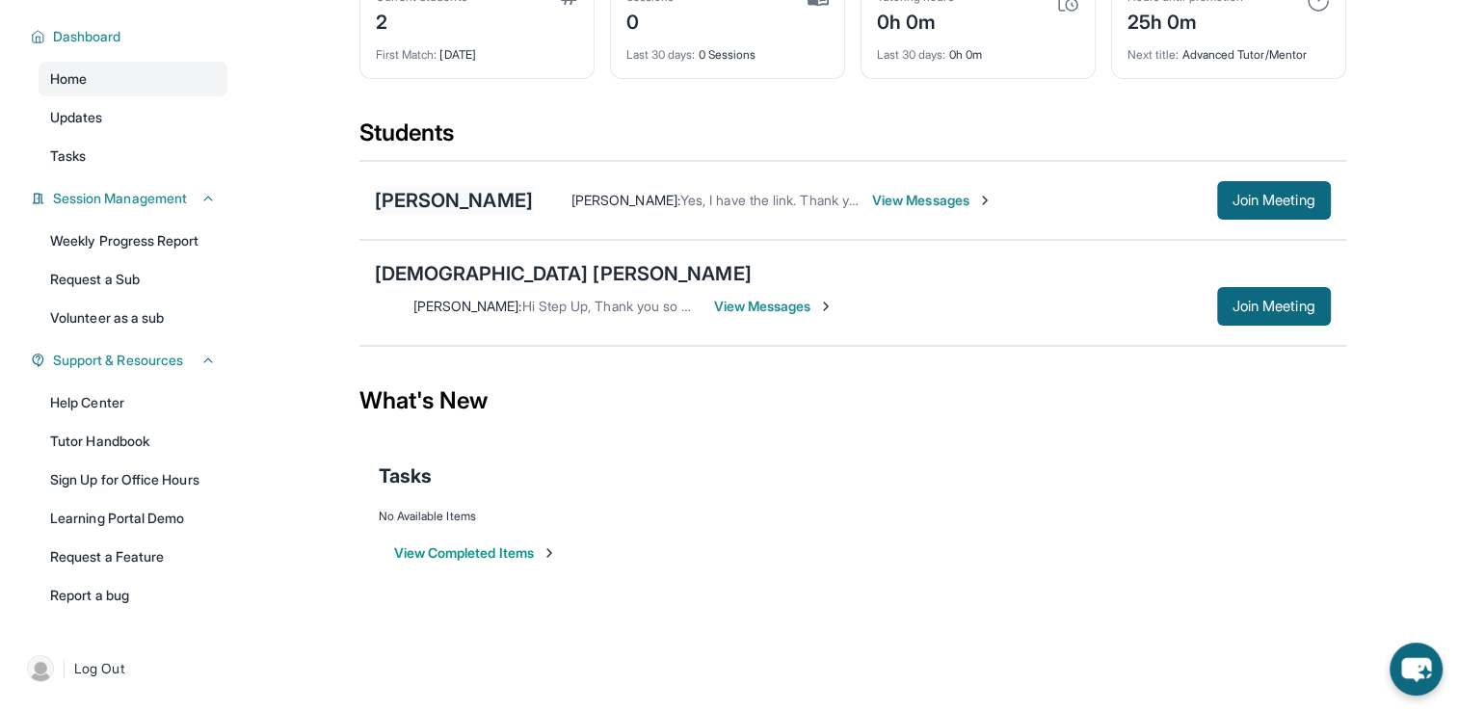
click at [464, 200] on div "[PERSON_NAME]" at bounding box center [454, 200] width 158 height 27
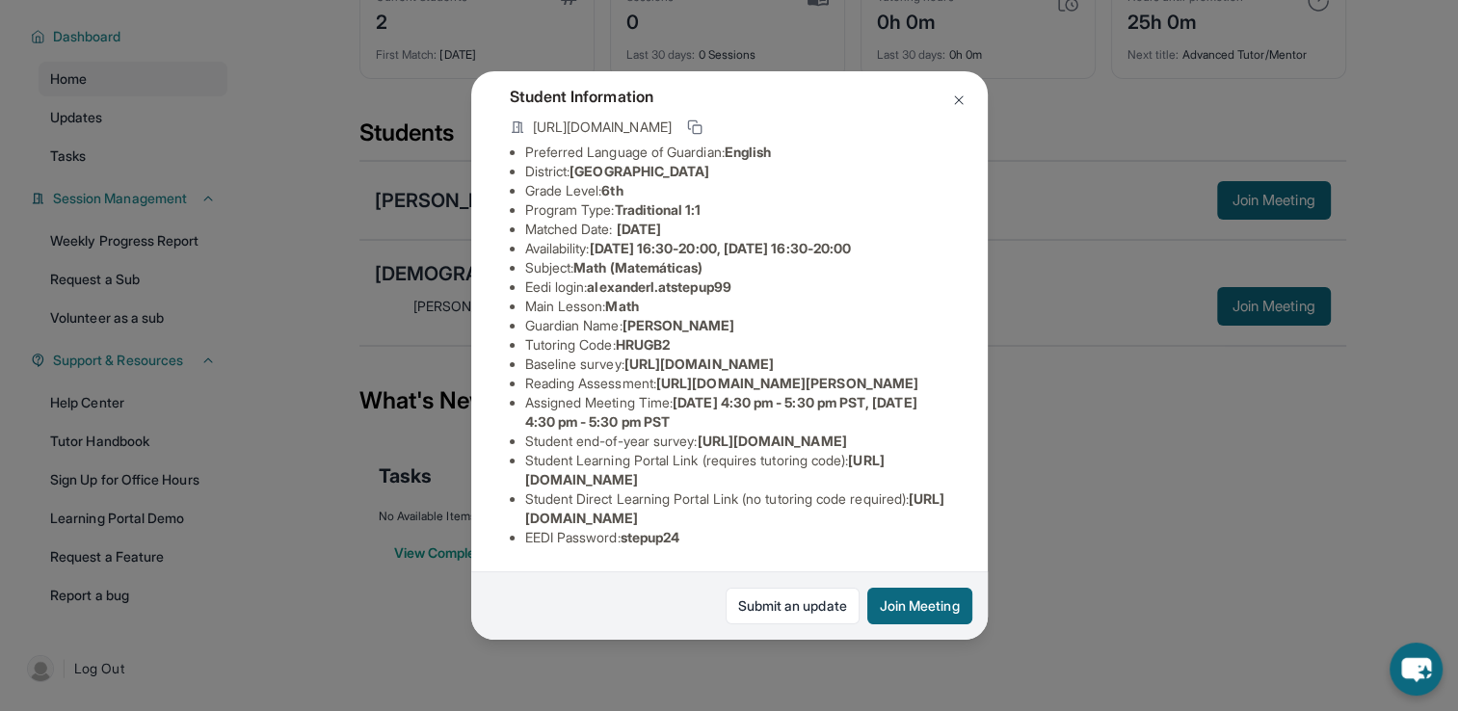
scroll to position [308, 0]
click at [954, 108] on button at bounding box center [959, 100] width 39 height 39
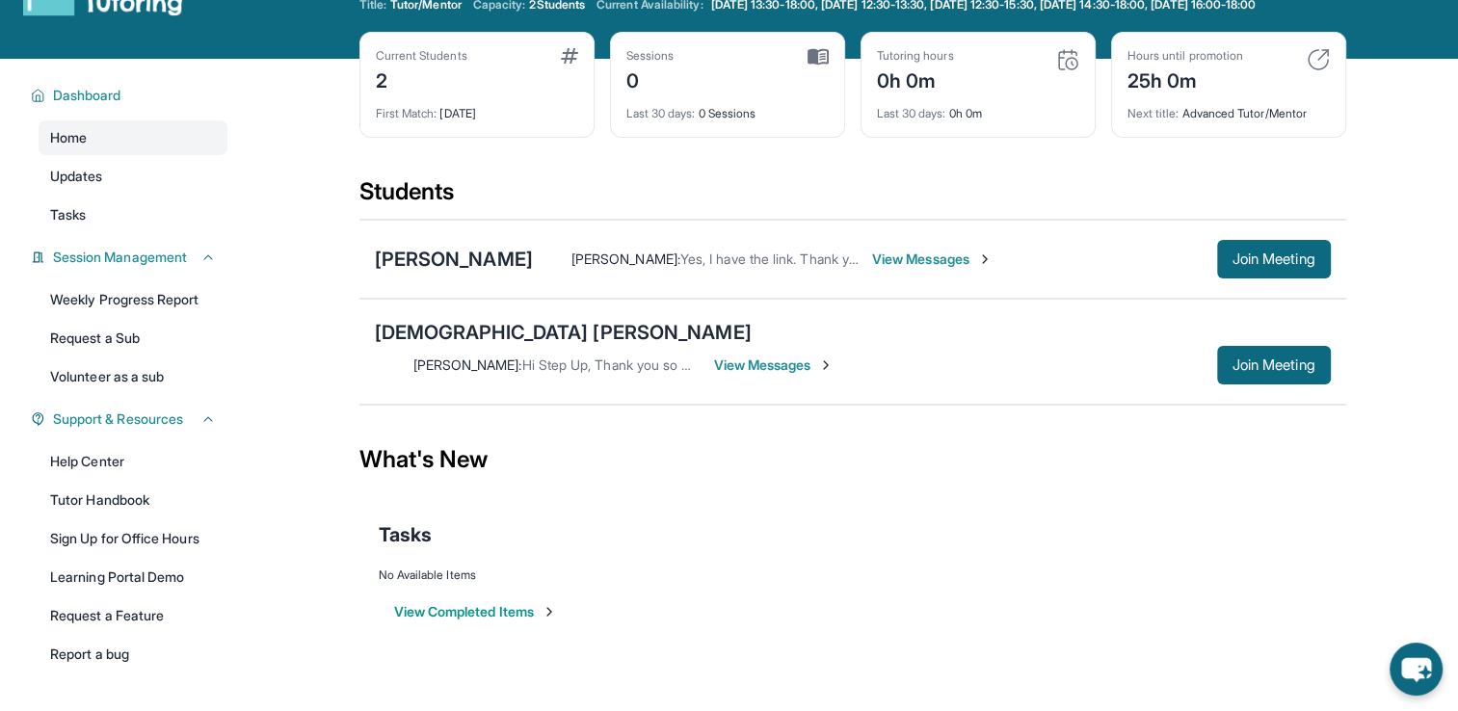
scroll to position [139, 0]
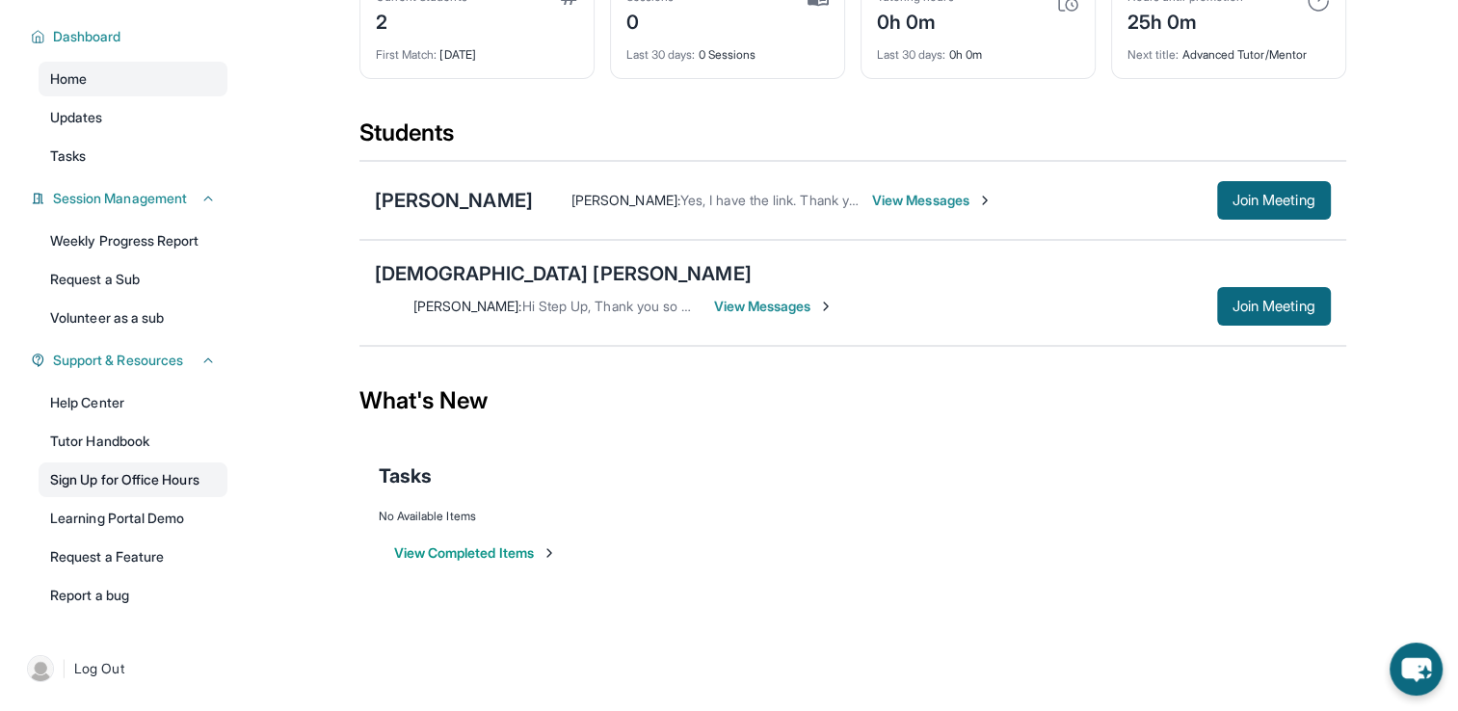
click at [197, 488] on link "Sign Up for Office Hours" at bounding box center [133, 480] width 189 height 35
click at [173, 407] on link "Help Center" at bounding box center [133, 402] width 189 height 35
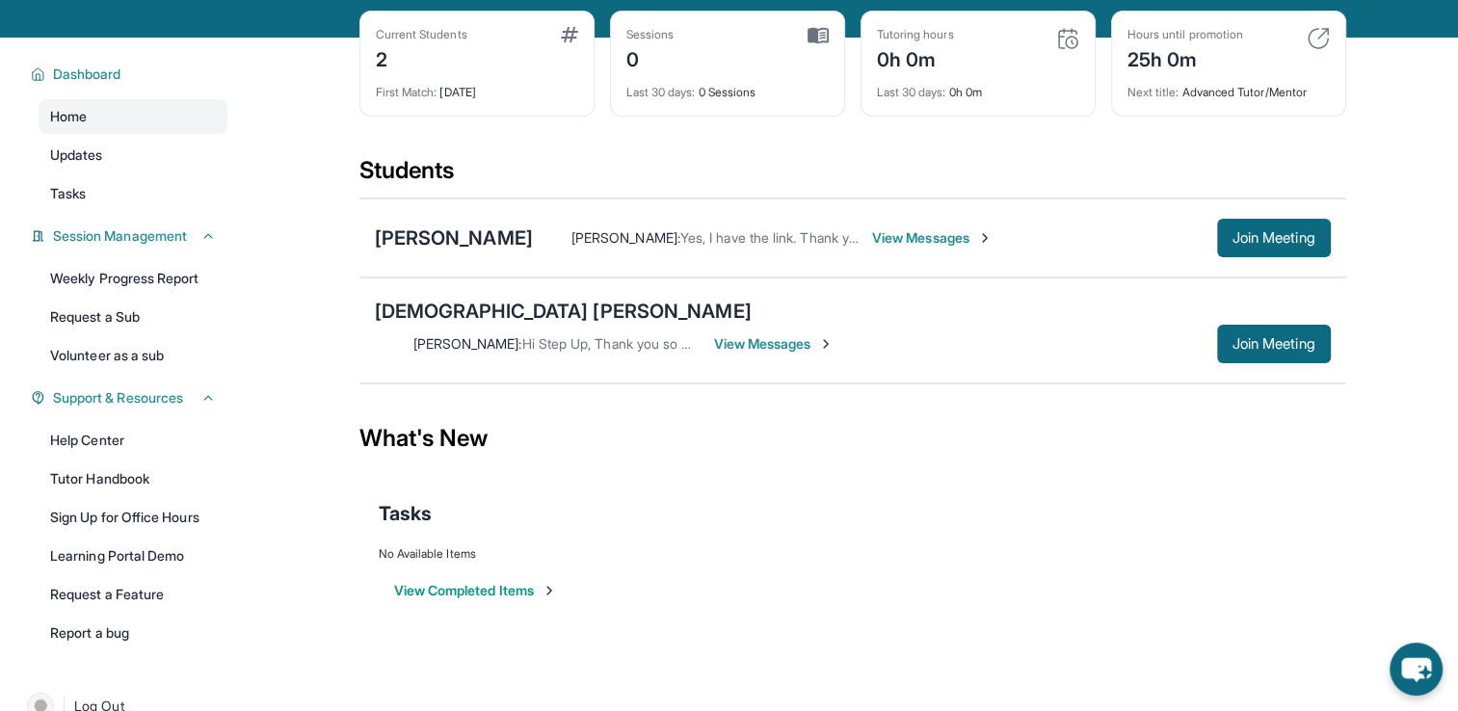
scroll to position [42, 0]
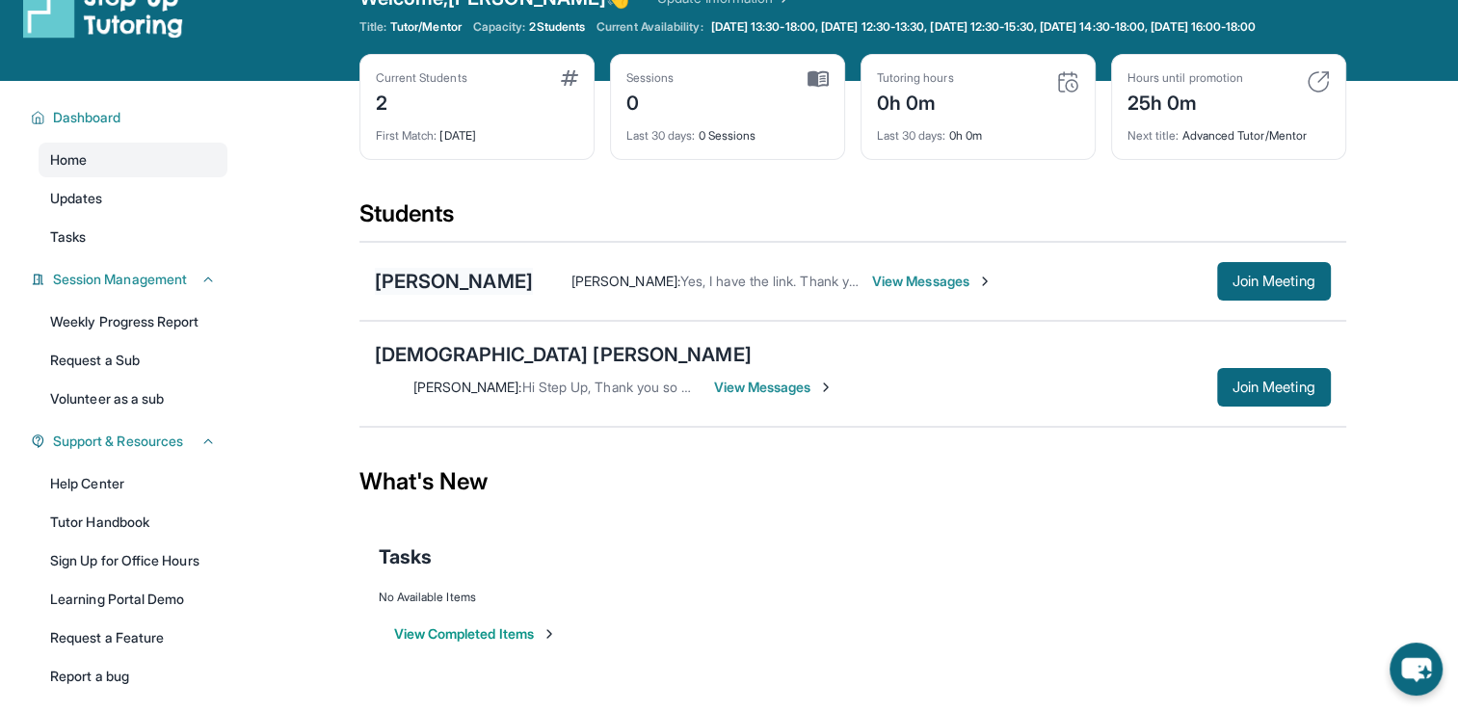
click at [483, 295] on div "[PERSON_NAME]" at bounding box center [454, 281] width 158 height 27
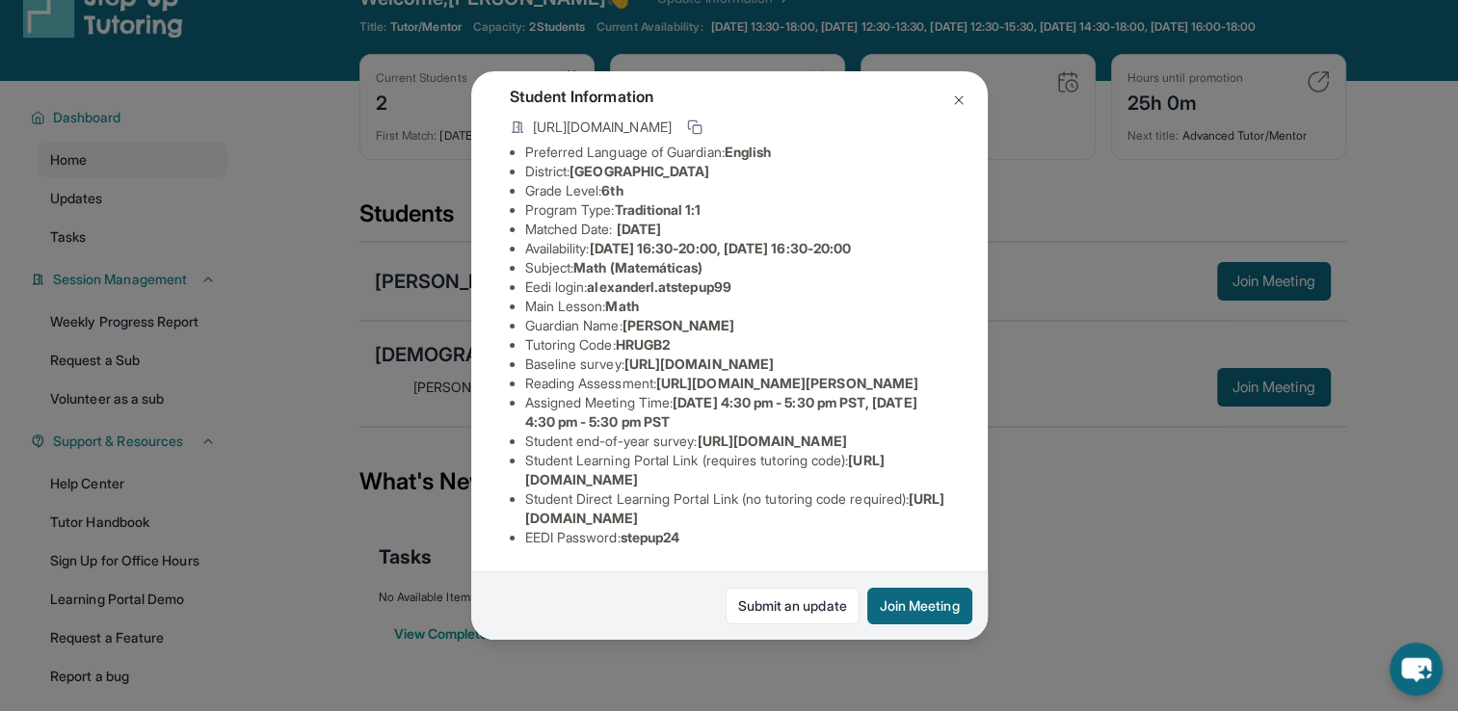
scroll to position [0, 0]
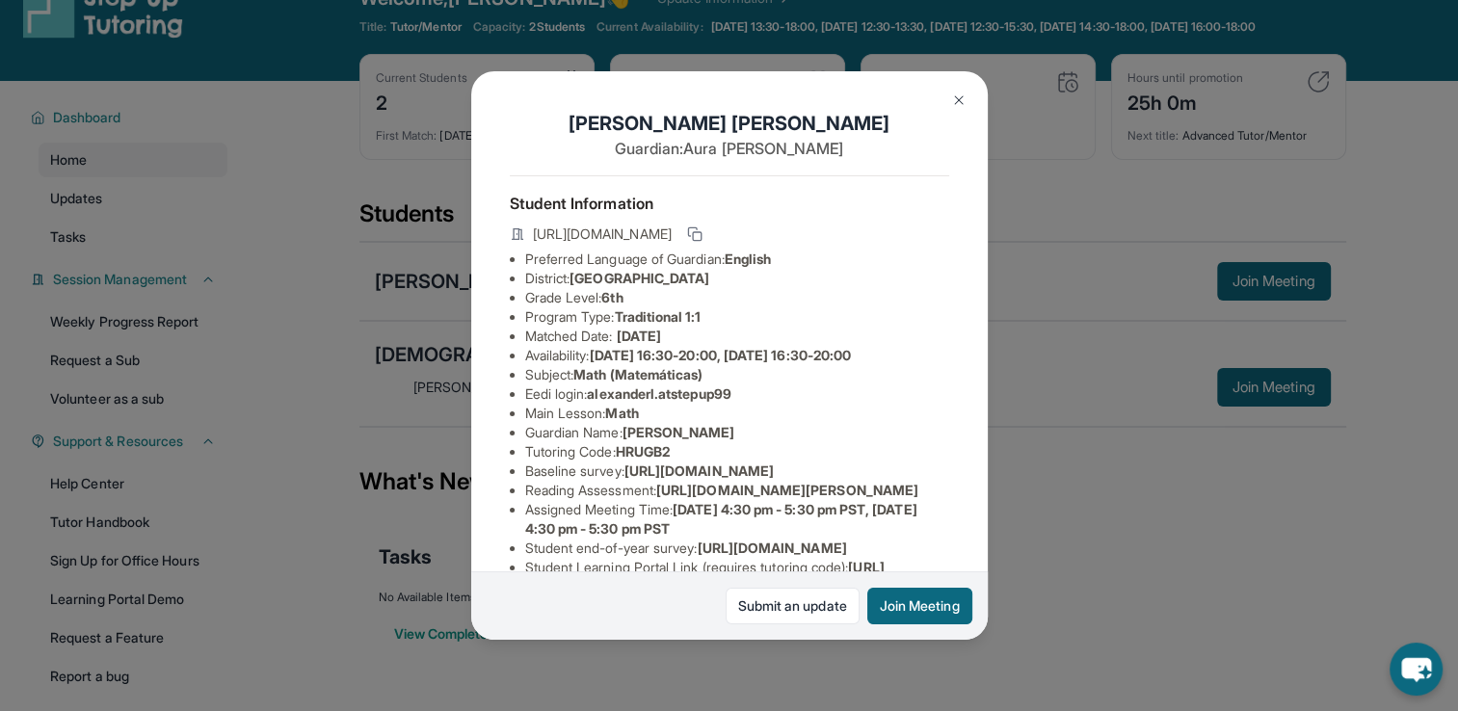
click at [957, 98] on img at bounding box center [958, 100] width 15 height 15
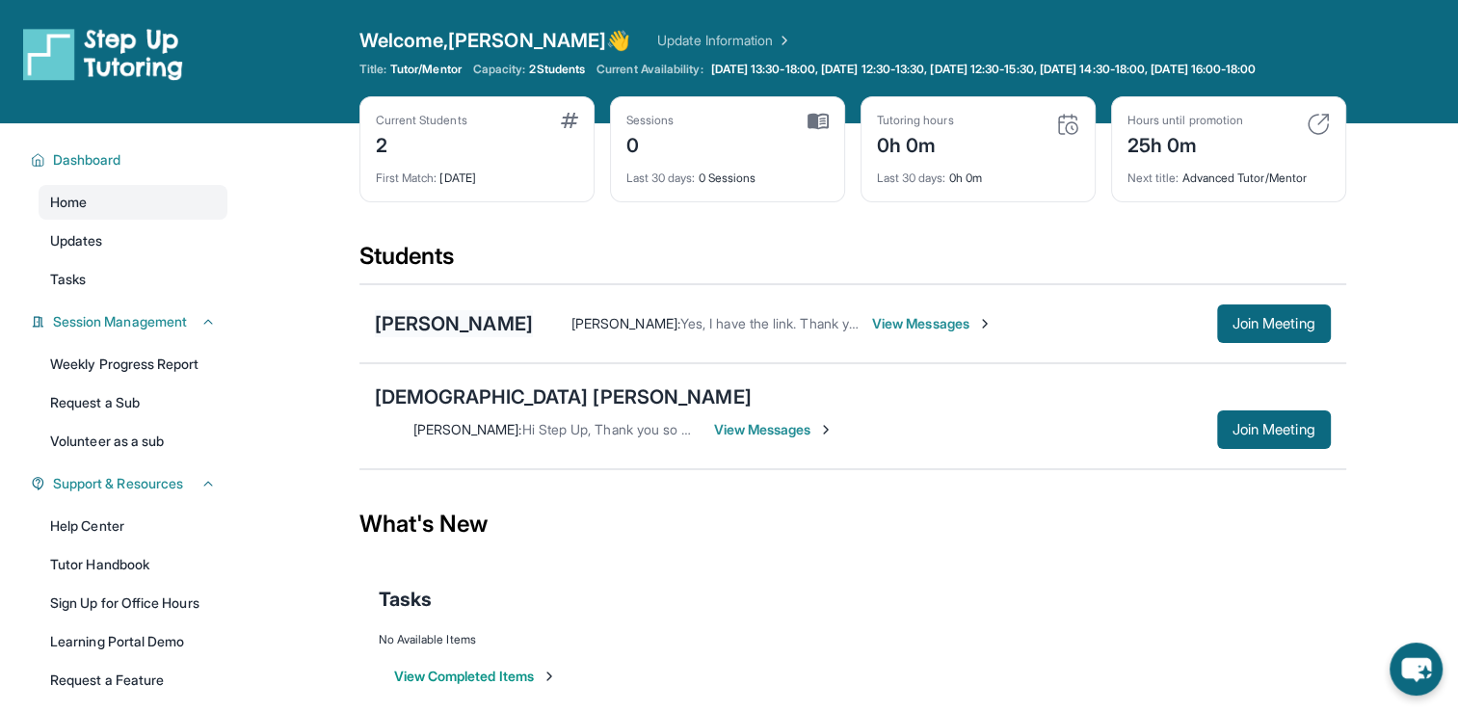
click at [501, 336] on div "[PERSON_NAME]" at bounding box center [454, 323] width 158 height 27
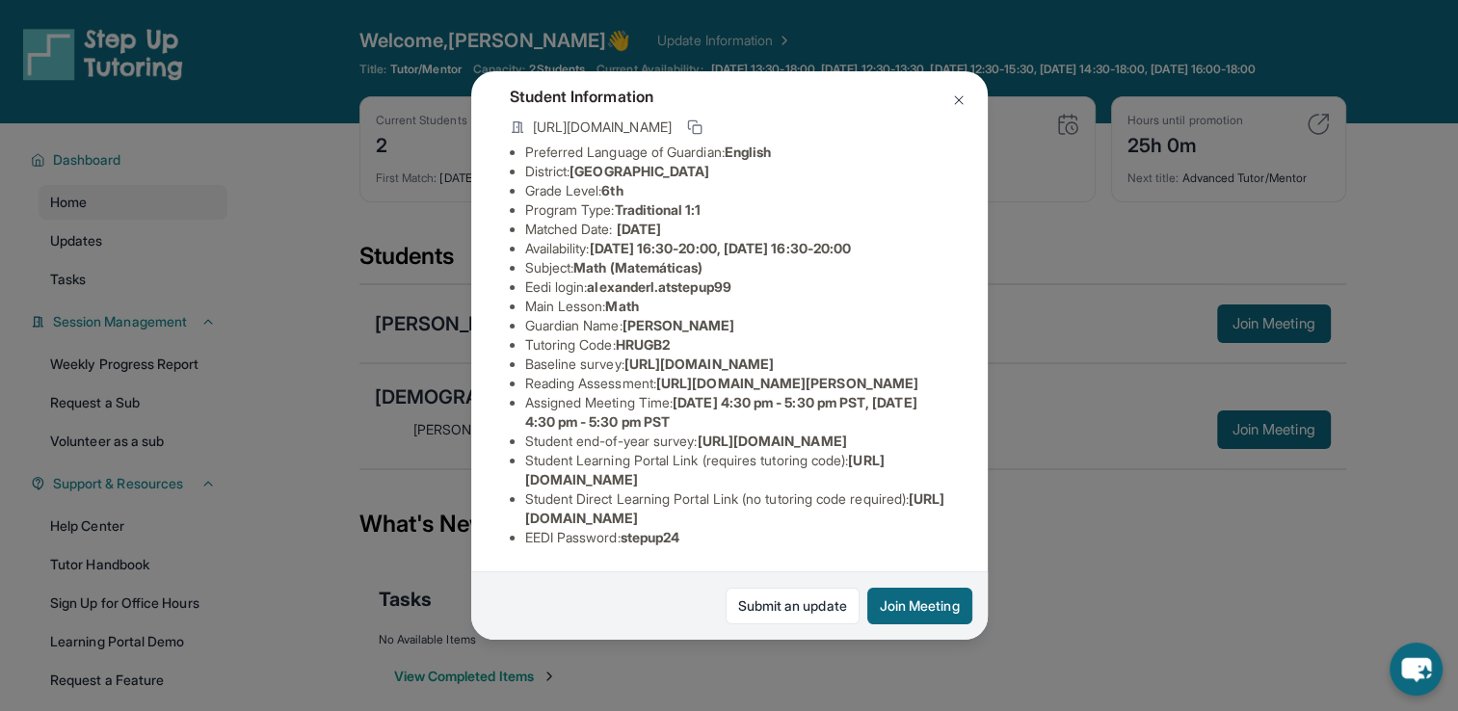
scroll to position [308, 0]
click at [1014, 472] on div "[PERSON_NAME] Guardian: [PERSON_NAME] Student Information [URL][DOMAIN_NAME] Pr…" at bounding box center [729, 355] width 1458 height 711
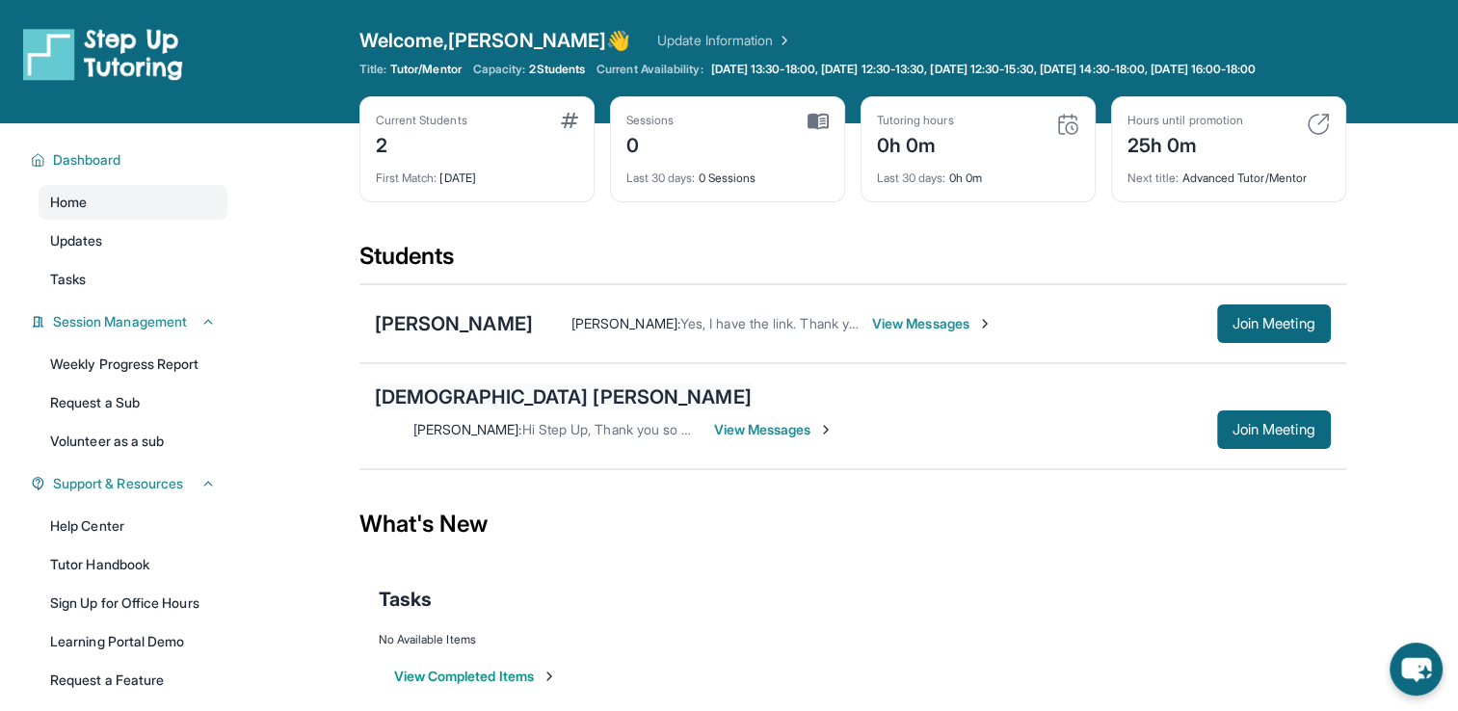
click at [499, 411] on div "[DEMOGRAPHIC_DATA] [PERSON_NAME]" at bounding box center [563, 397] width 377 height 27
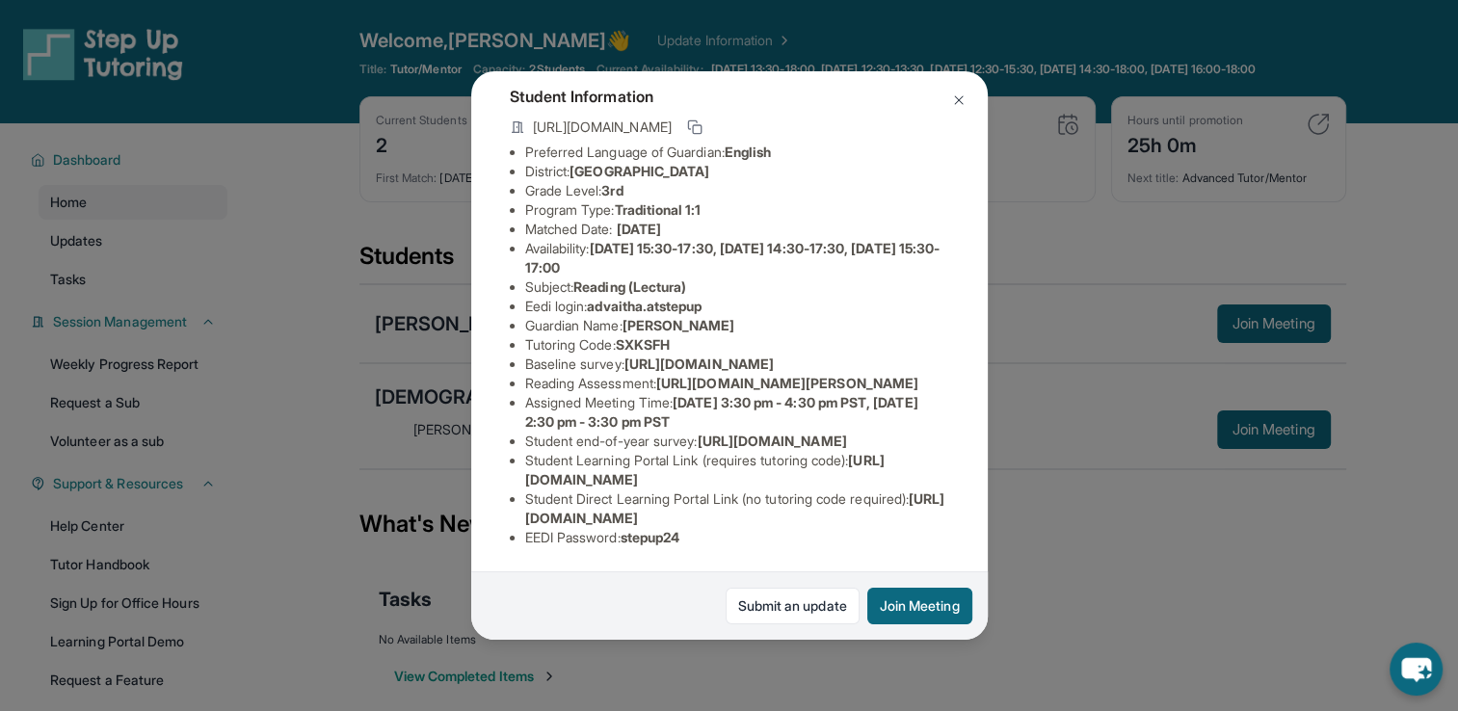
scroll to position [193, 0]
click at [966, 98] on button at bounding box center [959, 100] width 39 height 39
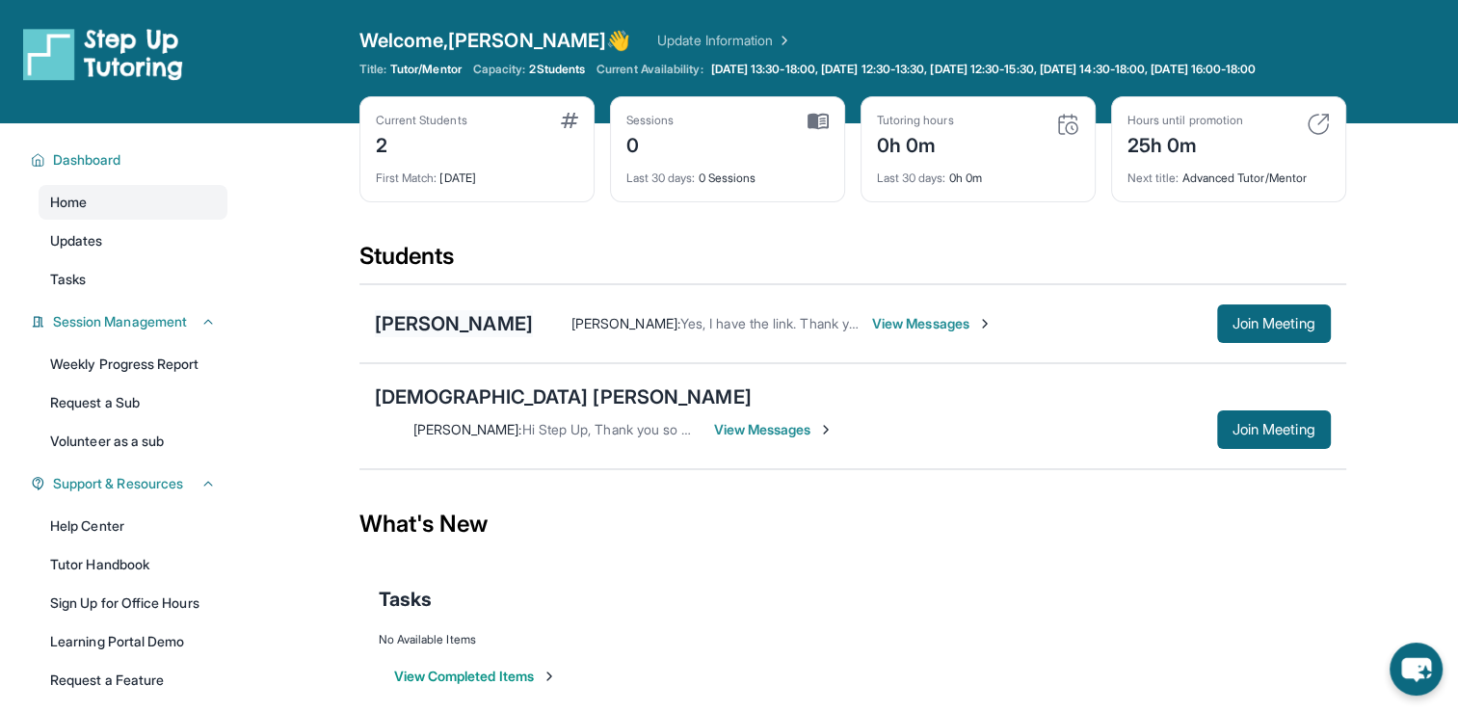
click at [476, 325] on div "[PERSON_NAME]" at bounding box center [454, 323] width 158 height 27
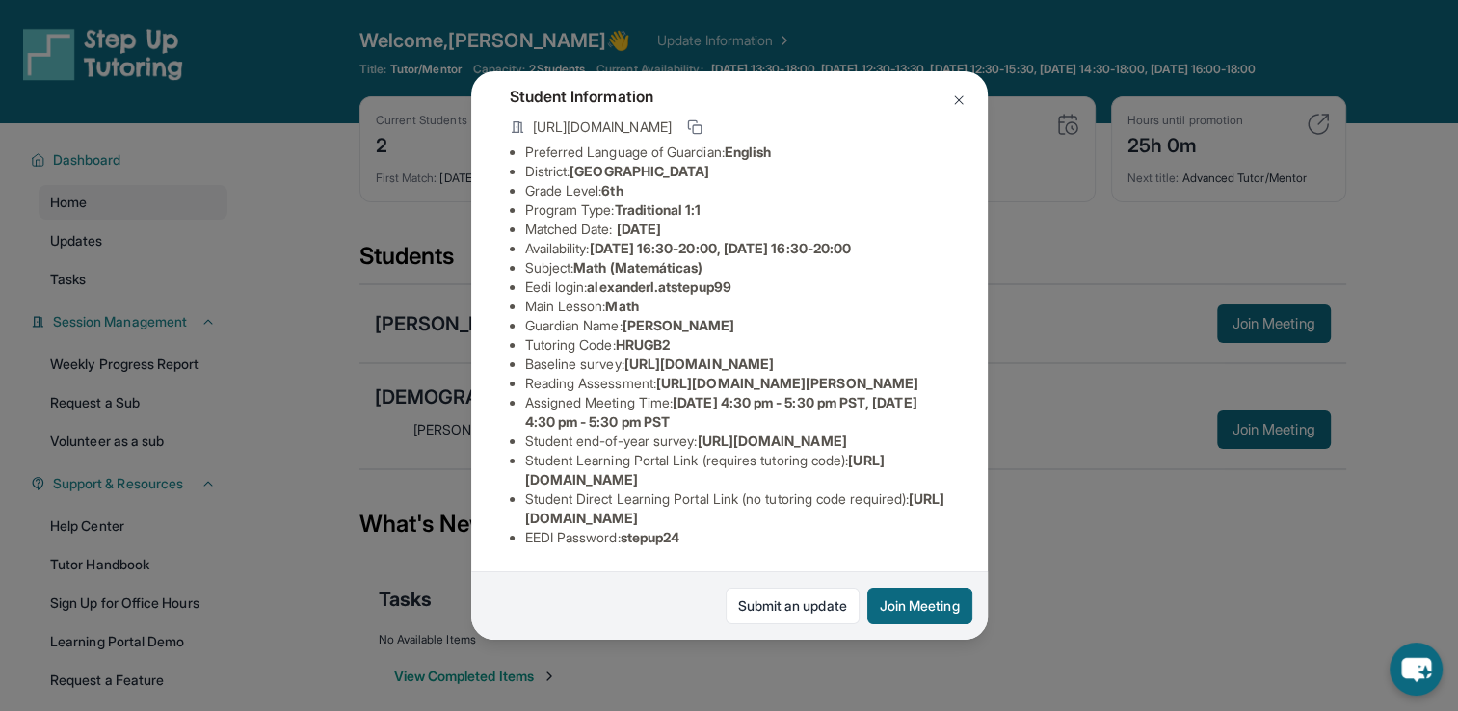
scroll to position [289, 0]
click at [1054, 377] on div "[PERSON_NAME] Guardian: [PERSON_NAME] Student Information [URL][DOMAIN_NAME] Pr…" at bounding box center [729, 355] width 1458 height 711
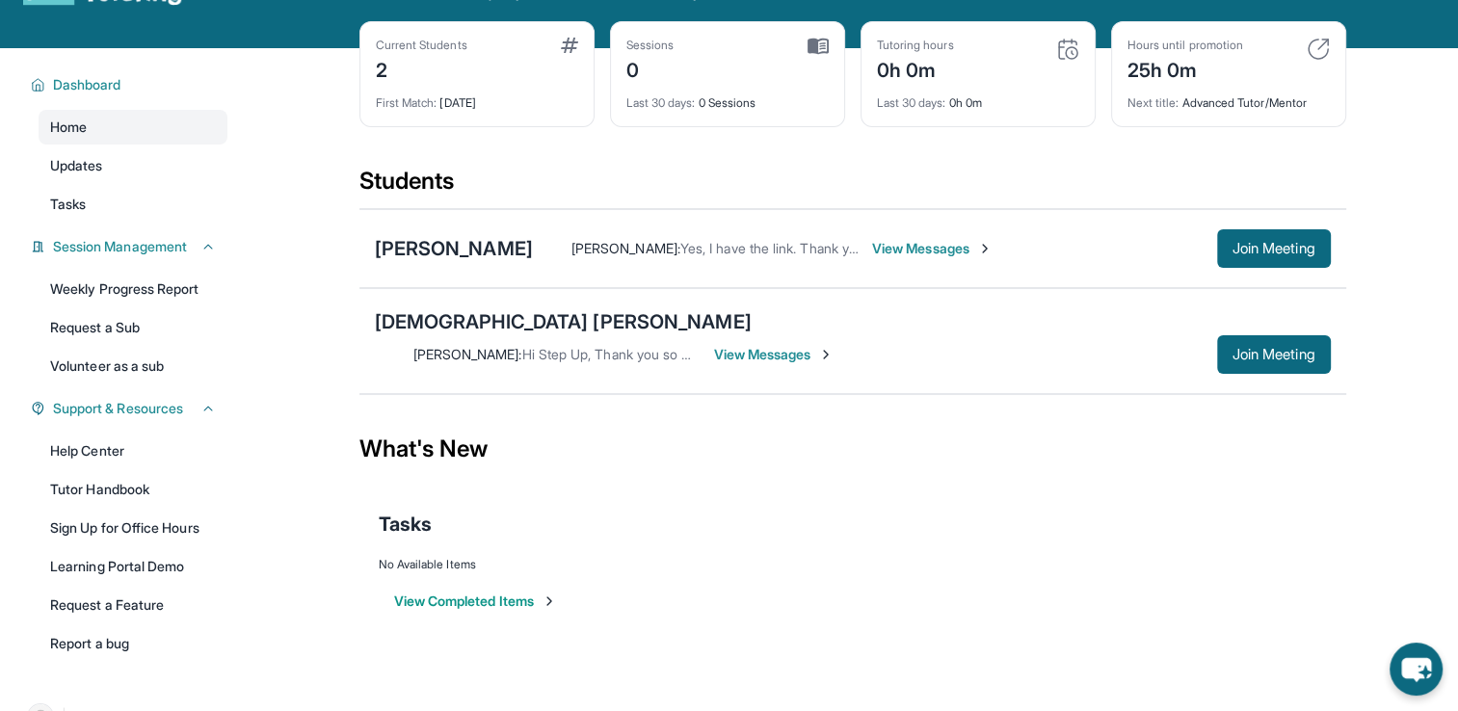
scroll to position [42, 0]
